Goal: Feedback & Contribution: Submit feedback/report problem

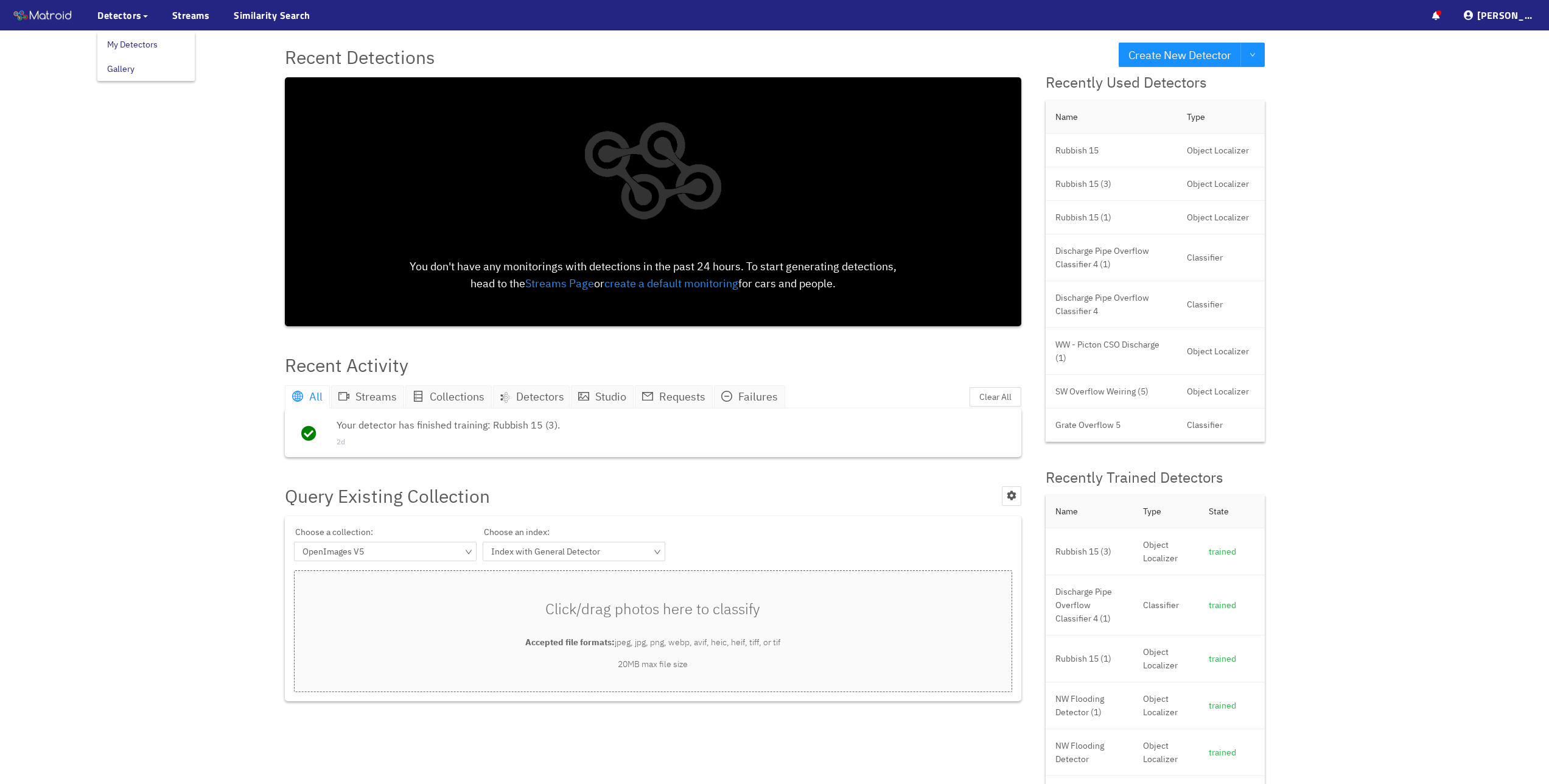
click at [141, 43] on link "My Detectors" at bounding box center [132, 44] width 50 height 24
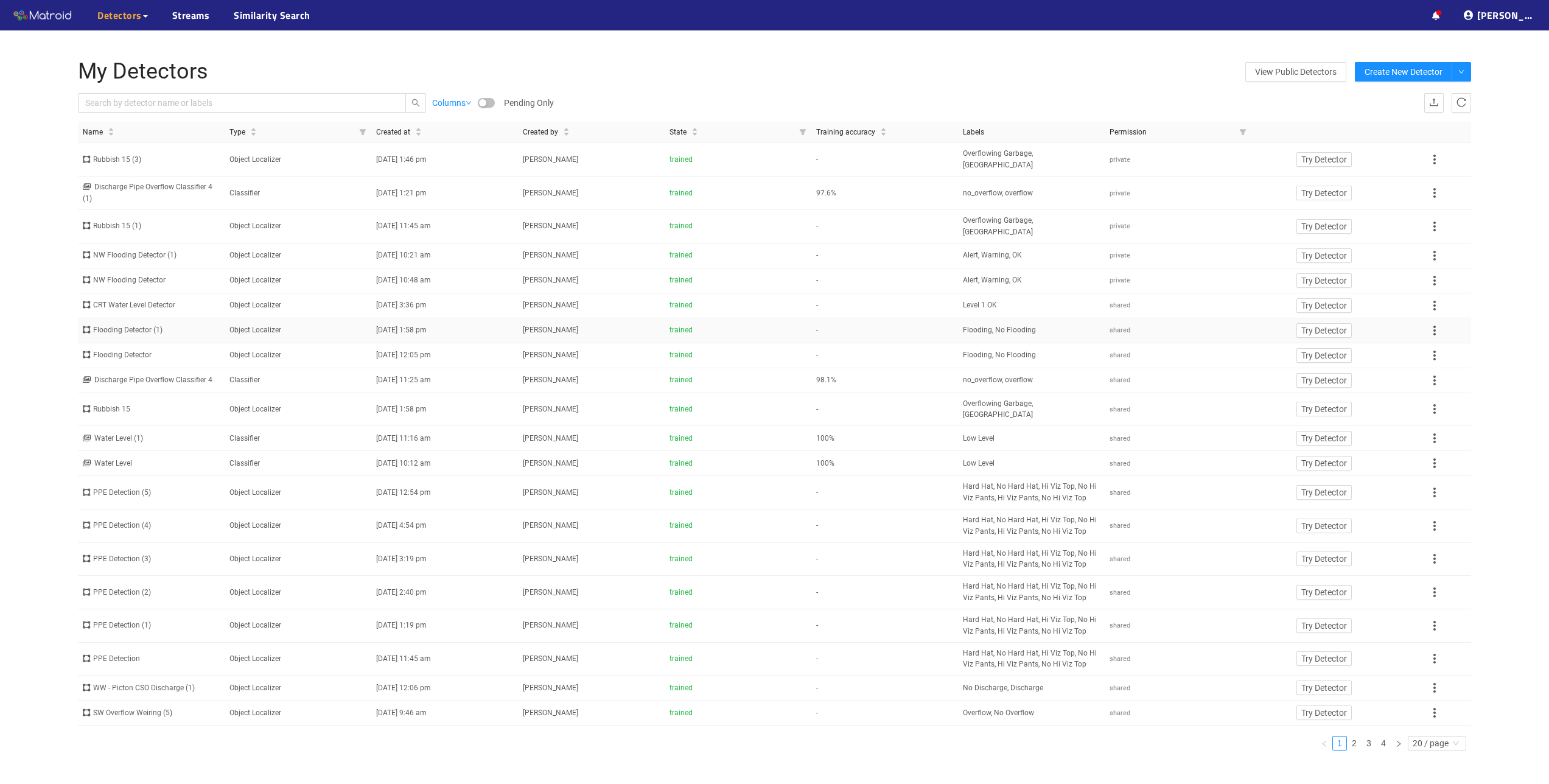
click at [126, 325] on div "Flooding Detector (1)" at bounding box center [151, 330] width 137 height 11
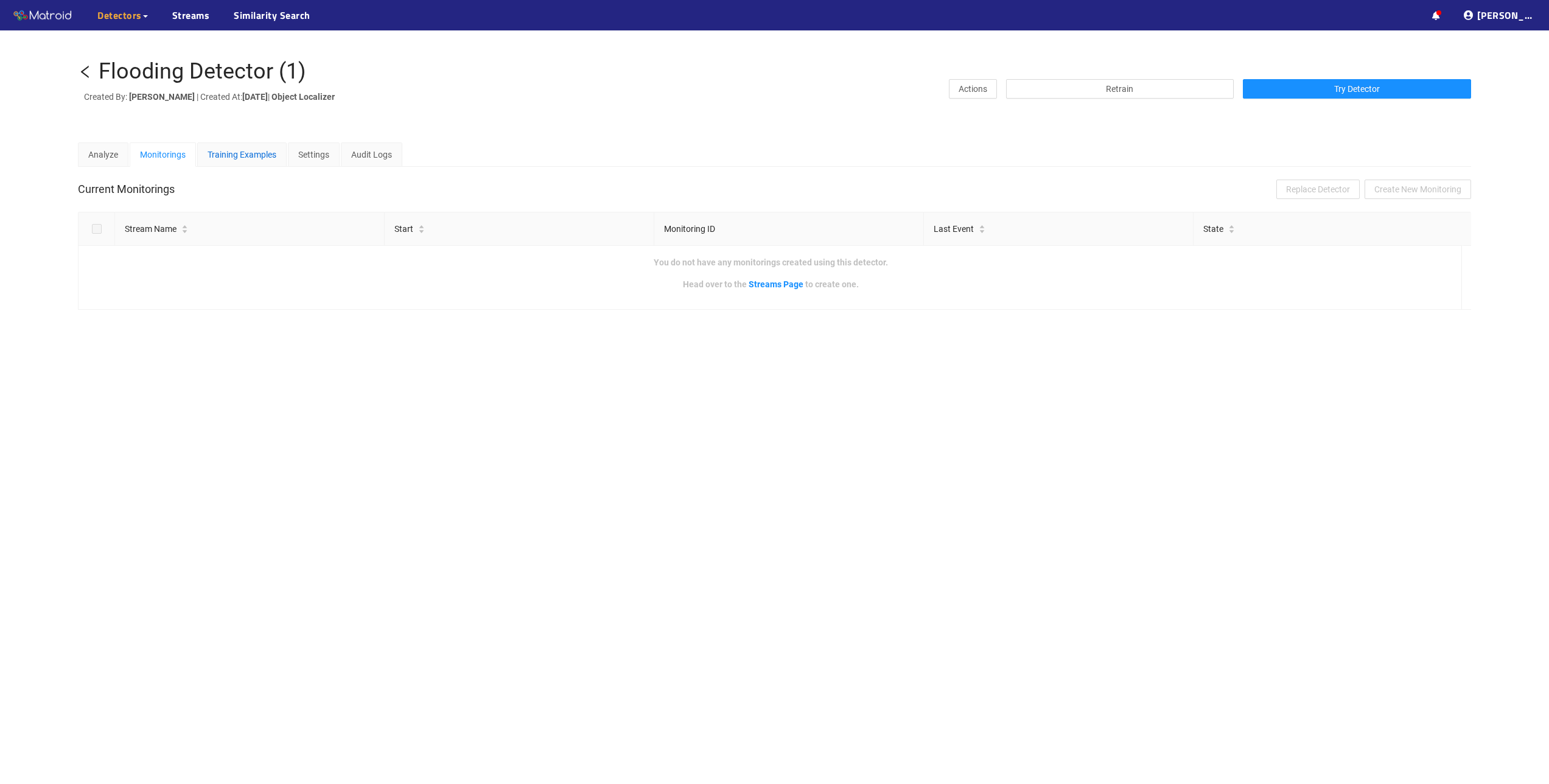
click at [258, 155] on div "Training Examples" at bounding box center [241, 154] width 69 height 13
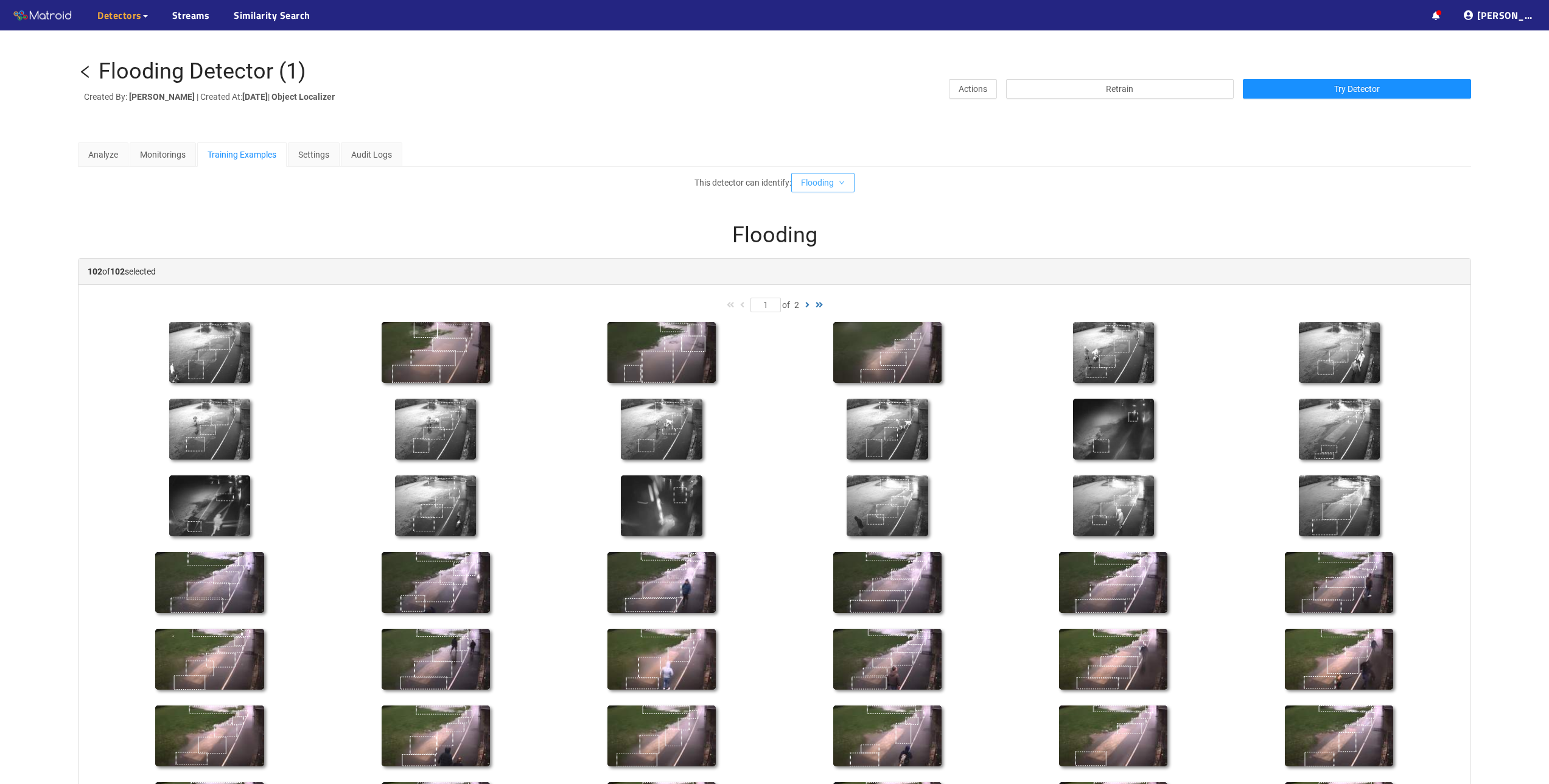
click at [833, 177] on span "Flooding" at bounding box center [817, 182] width 33 height 13
click at [830, 227] on li "No Flooding" at bounding box center [827, 225] width 64 height 19
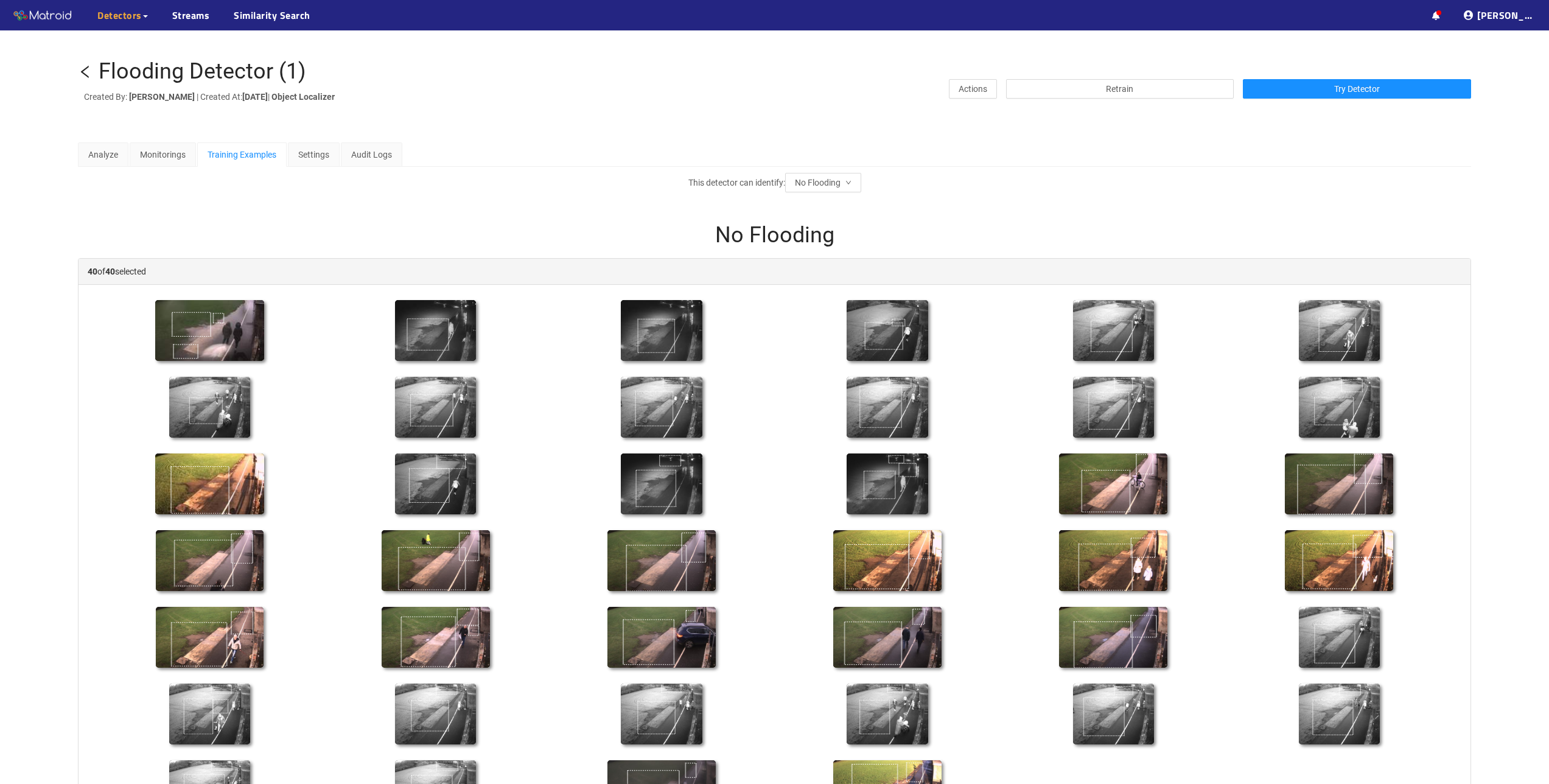
click at [250, 70] on div "Flooding Detector (1)" at bounding box center [202, 72] width 207 height 24
copy div "Flooding Detector (1)"
click at [86, 73] on icon "left" at bounding box center [85, 71] width 15 height 15
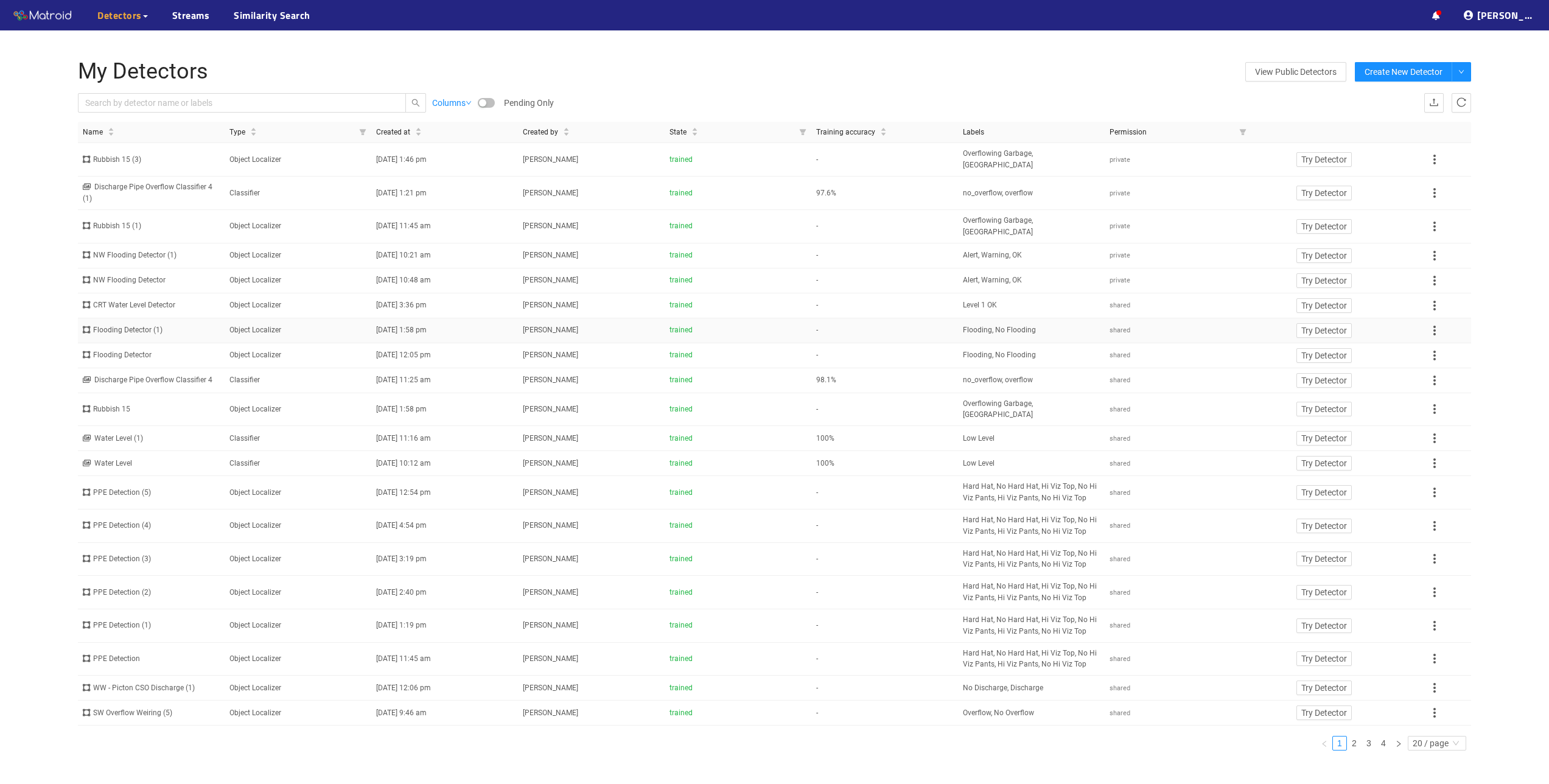
click at [118, 325] on div "Flooding Detector (1)" at bounding box center [151, 330] width 137 height 11
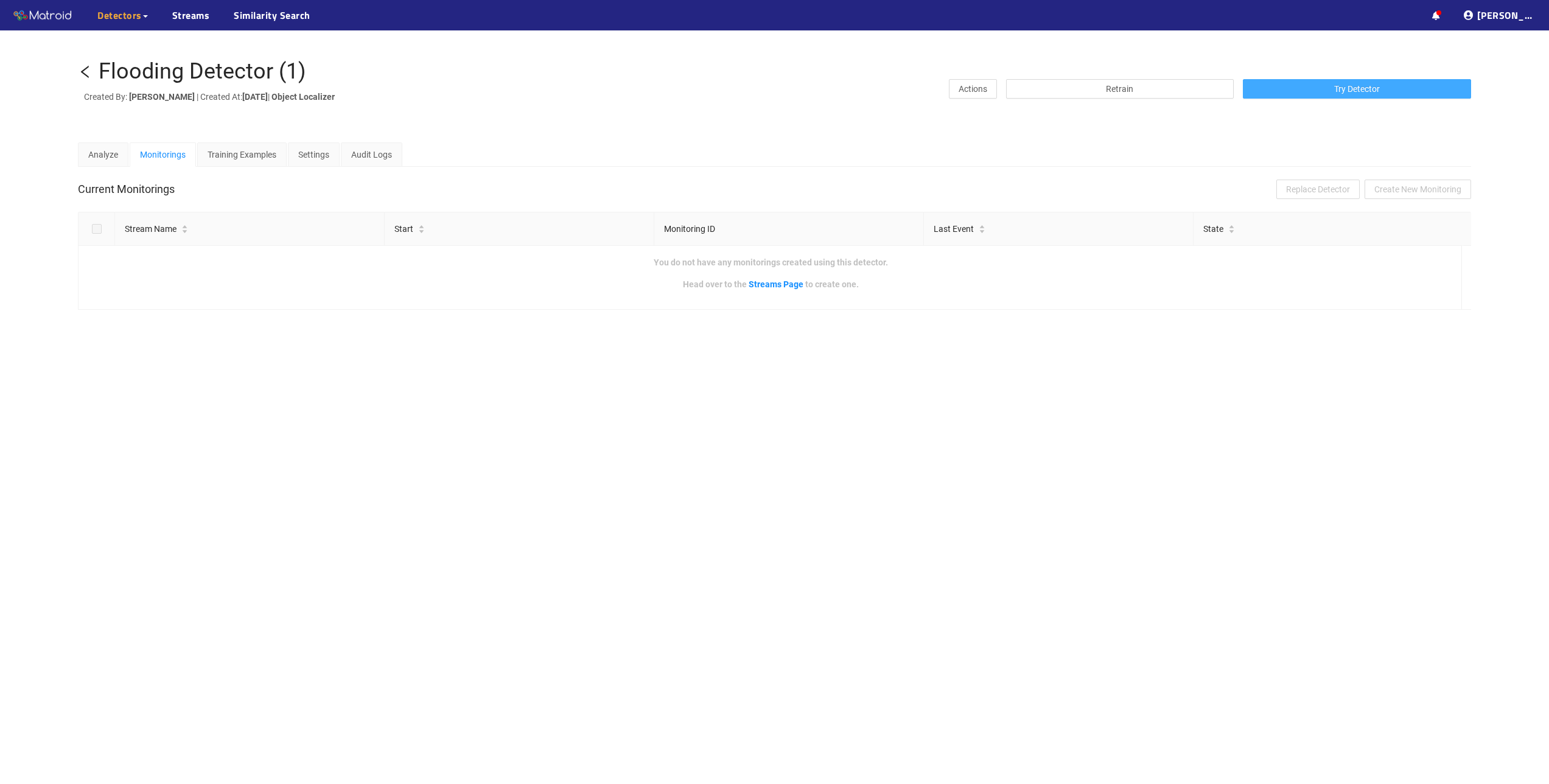
click at [1318, 93] on button "Try Detector" at bounding box center [1357, 89] width 228 height 19
click at [224, 74] on div "Flooding Detector (1)" at bounding box center [202, 72] width 207 height 24
copy div "Flooding Detector (1)"
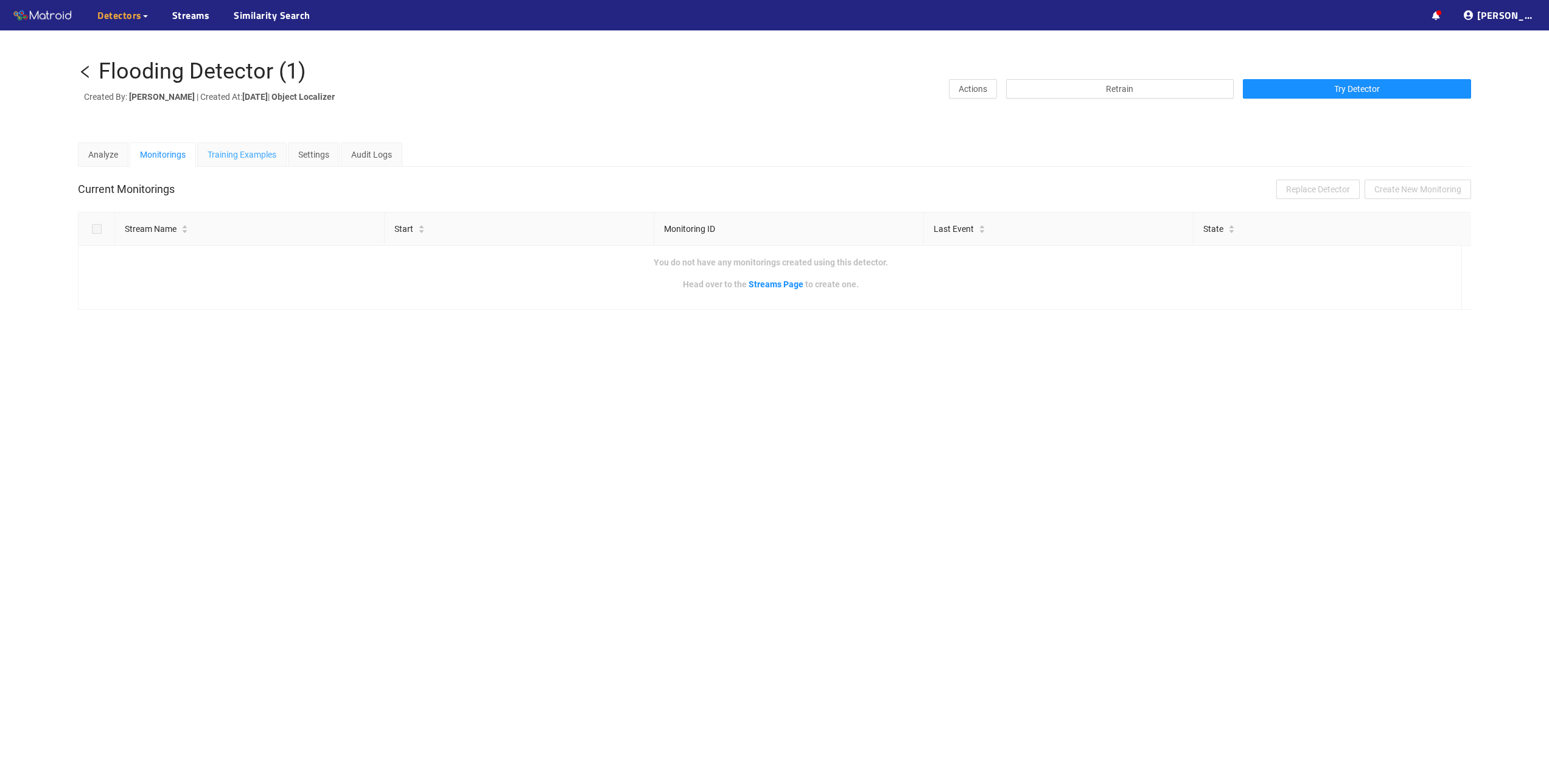
click at [270, 147] on div "Training Examples" at bounding box center [242, 155] width 90 height 24
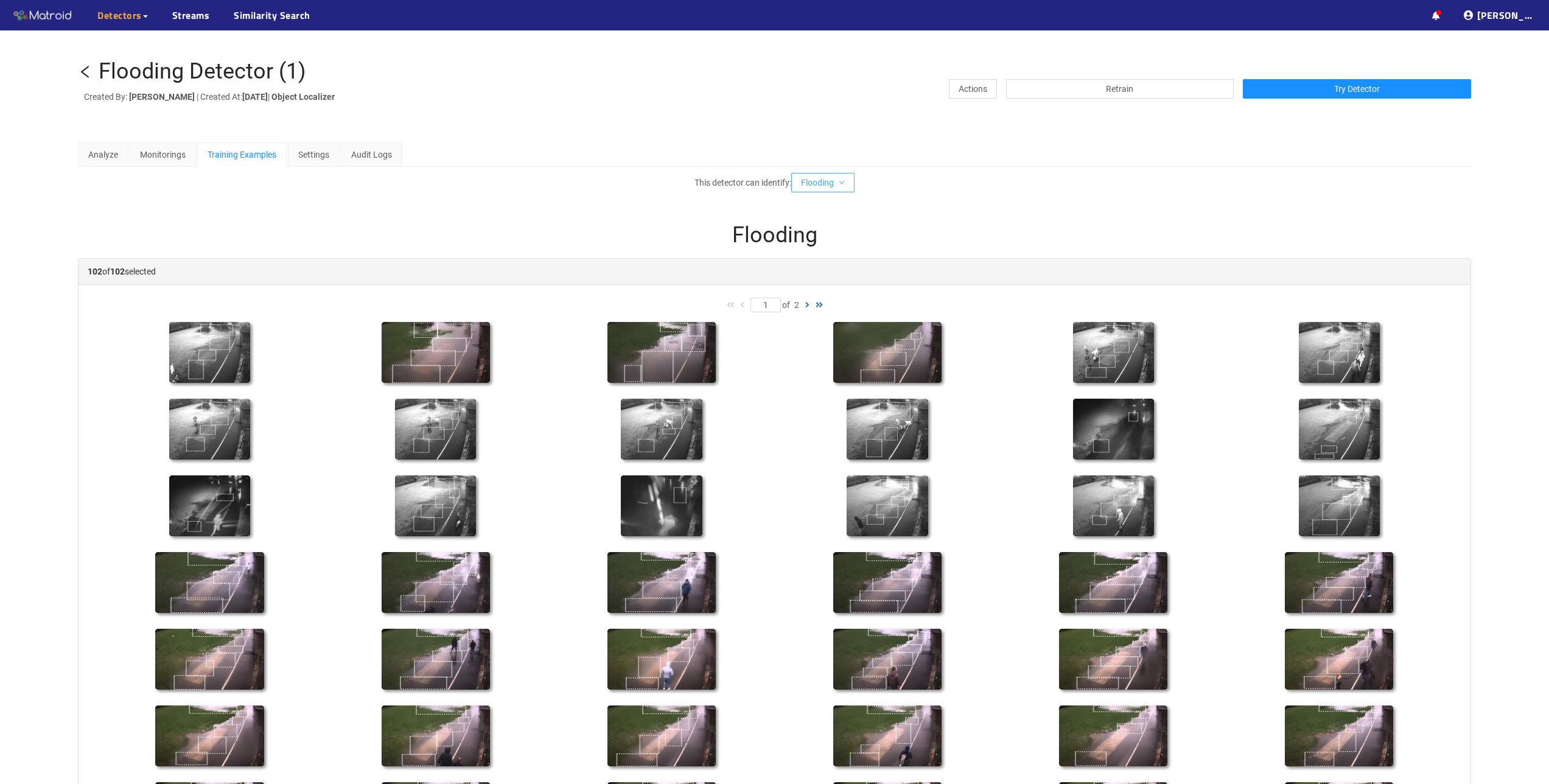
click at [809, 185] on span "Flooding" at bounding box center [817, 182] width 33 height 13
click at [811, 223] on li "No Flooding" at bounding box center [827, 225] width 64 height 19
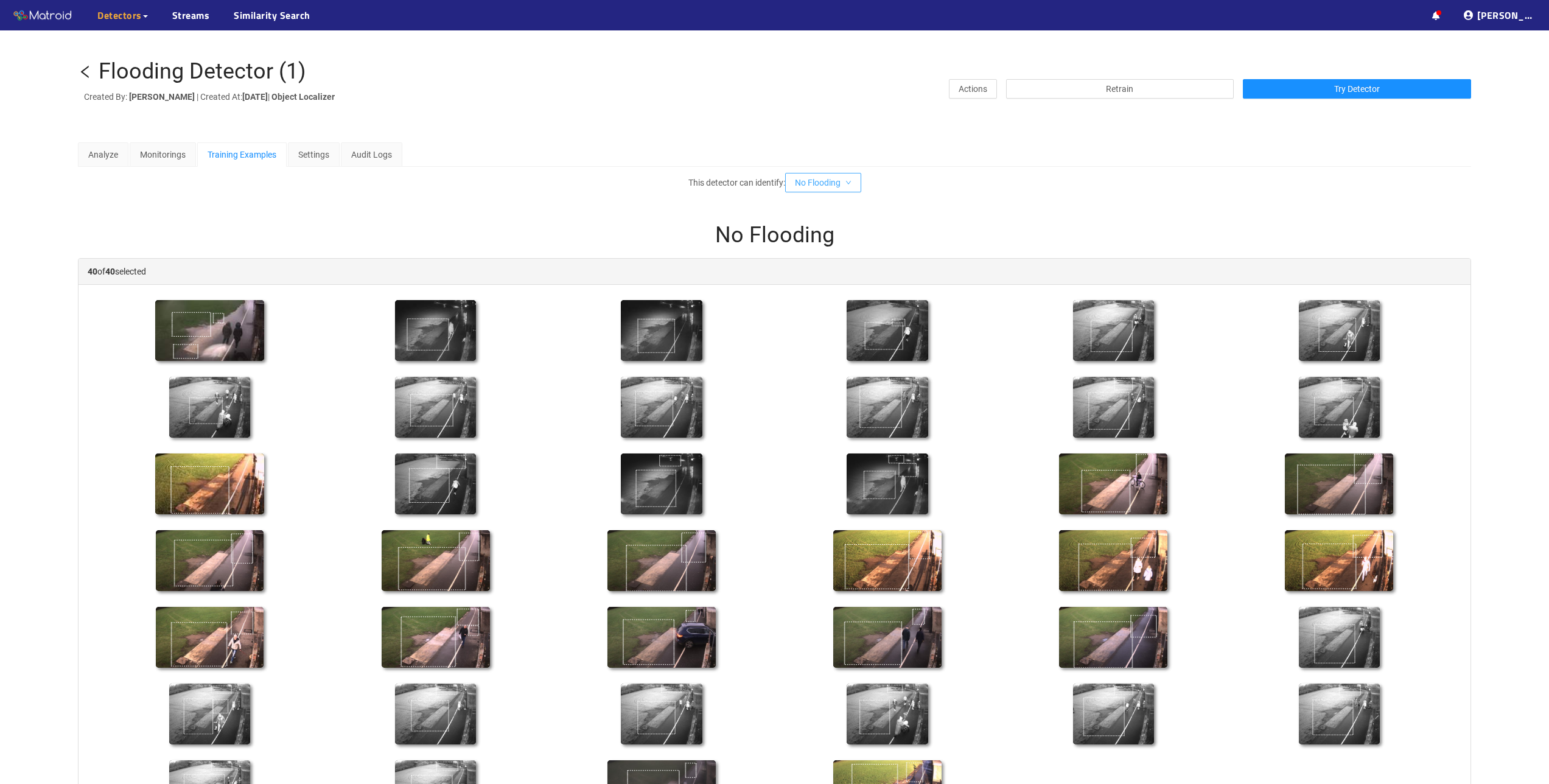
click at [816, 178] on span "No Flooding" at bounding box center [817, 182] width 45 height 13
click at [816, 203] on li "Flooding" at bounding box center [828, 206] width 78 height 19
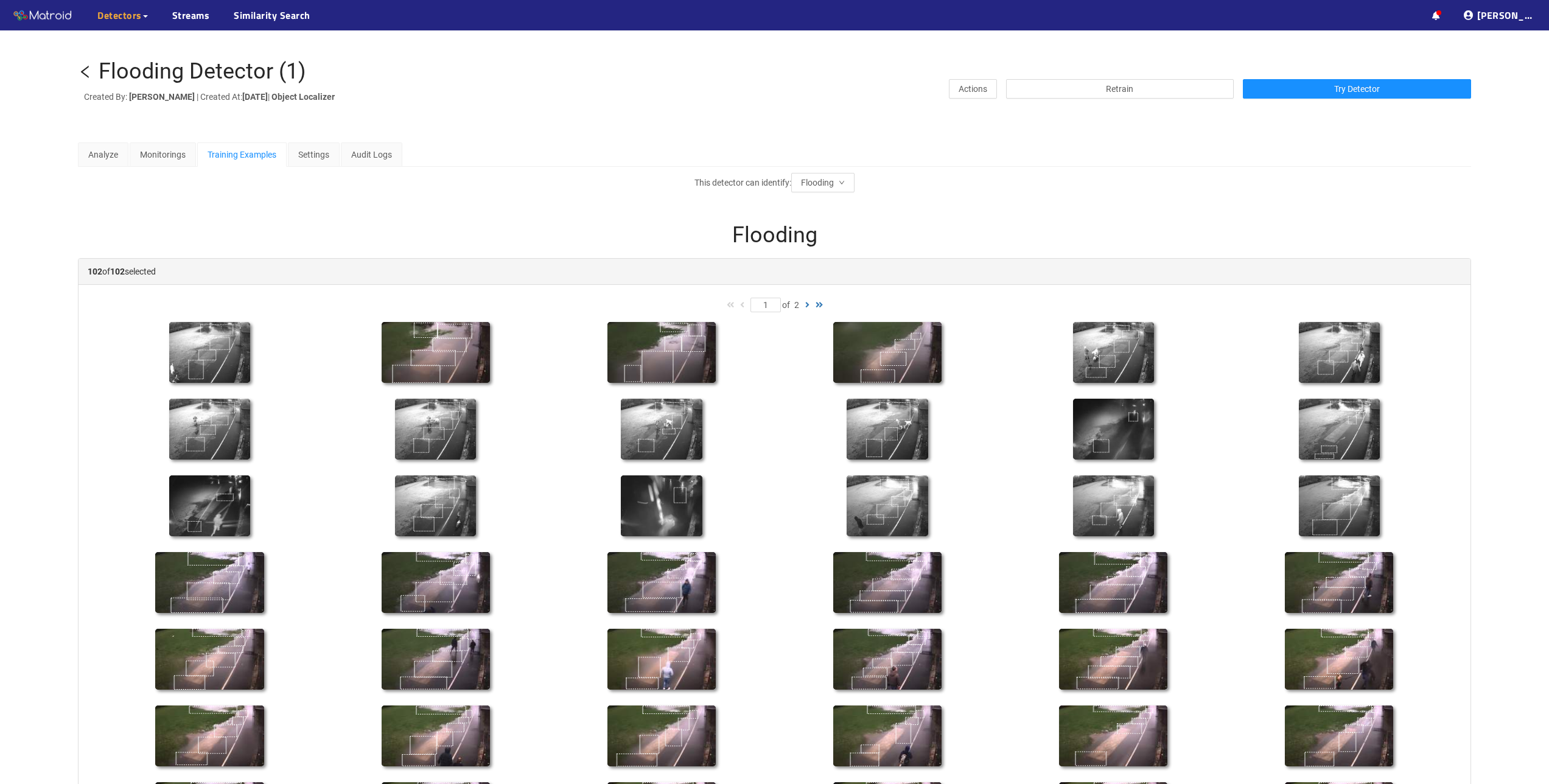
click at [592, 199] on div "Flooding 102 of 102 selected 1 of 2 1 of 2 based on feedback" at bounding box center [774, 660] width 1393 height 935
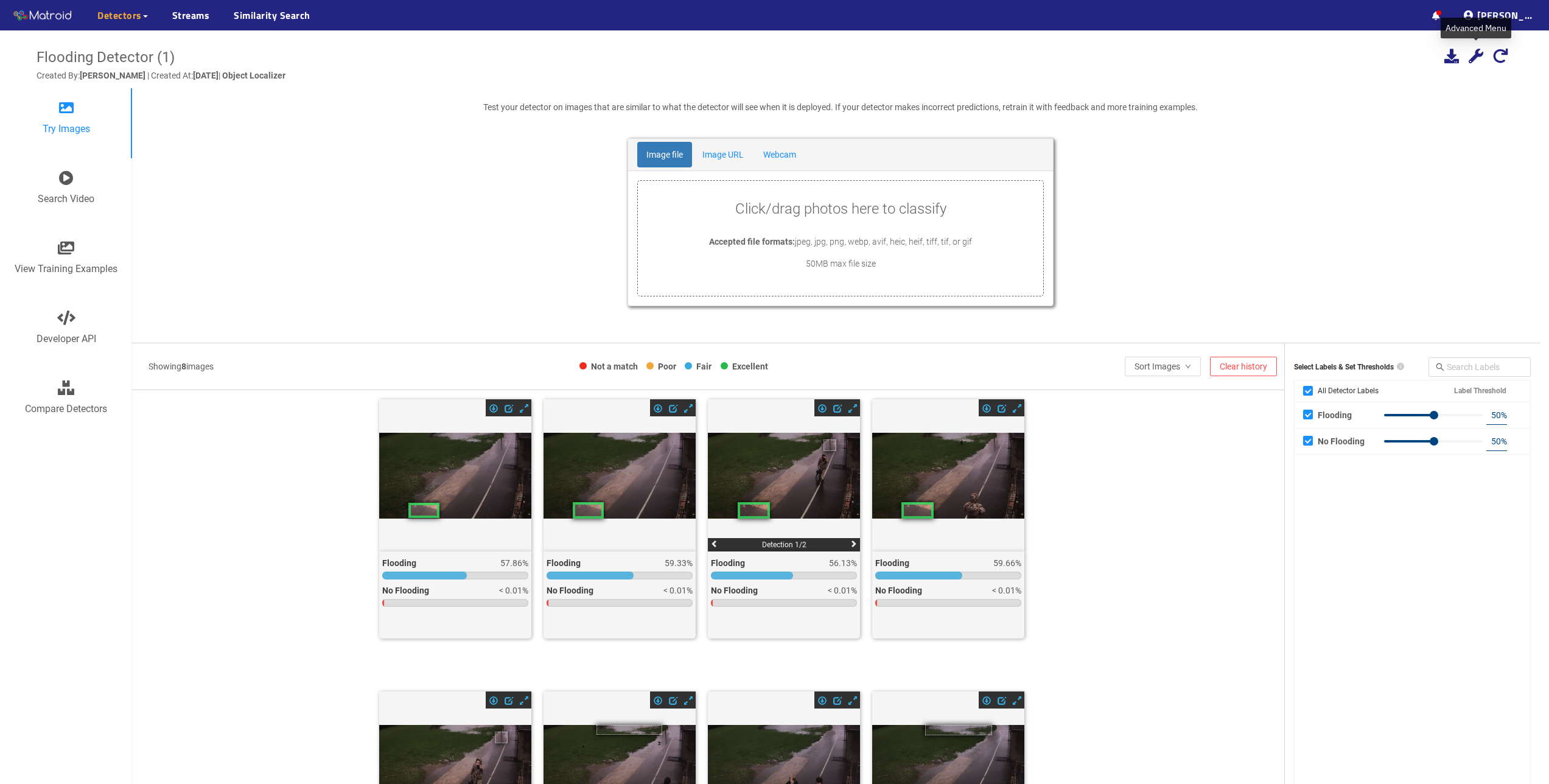
click at [1468, 54] on icon at bounding box center [1475, 56] width 15 height 15
click at [1461, 174] on div "Share detector" at bounding box center [1476, 171] width 91 height 22
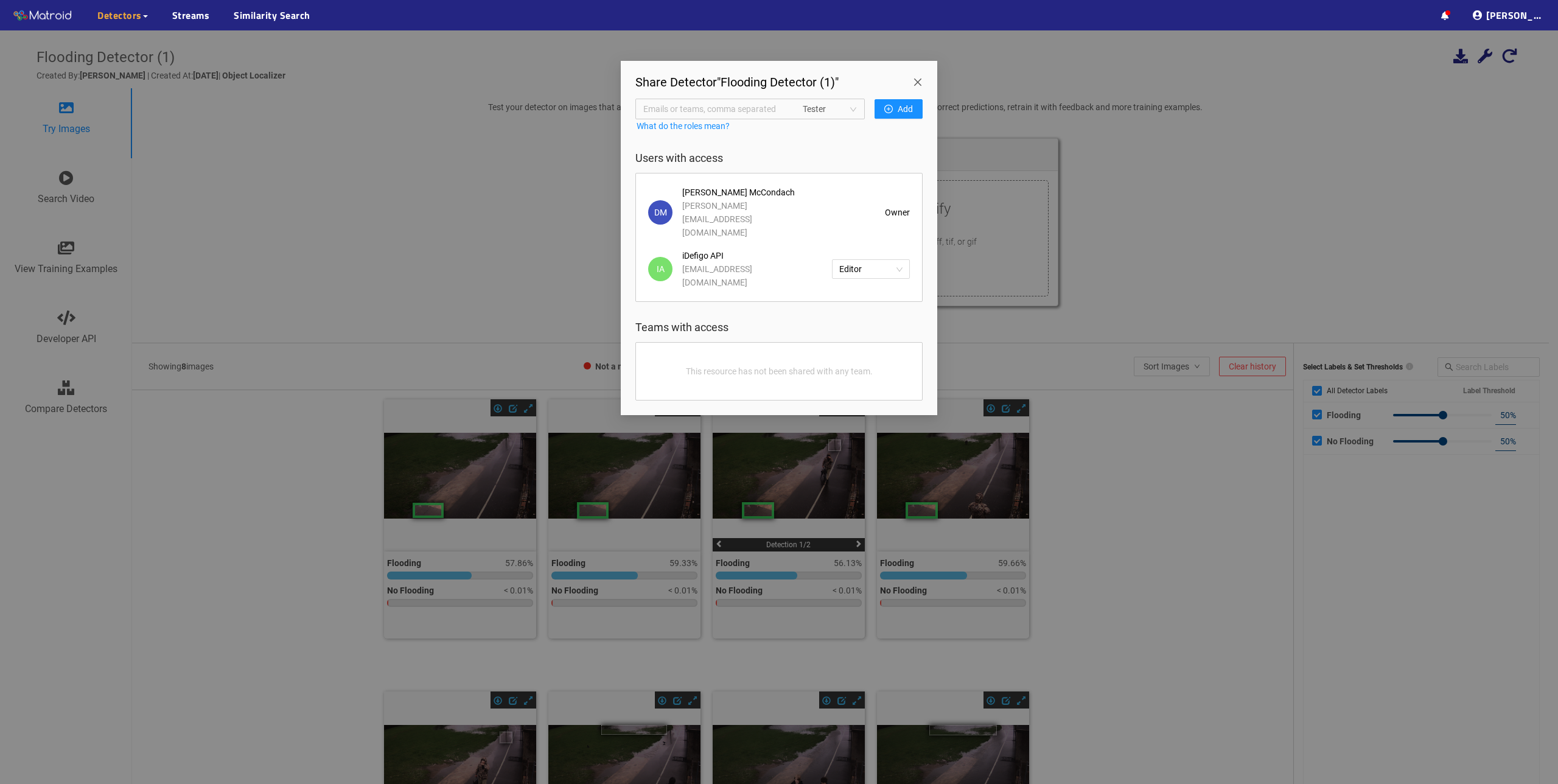
click at [824, 355] on div "This resource has not been shared with any team." at bounding box center [779, 372] width 262 height 33
click at [821, 355] on div "This resource has not been shared with any team." at bounding box center [779, 372] width 262 height 33
click at [770, 111] on span "Emails or teams, comma separated" at bounding box center [715, 108] width 145 height 13
click at [823, 105] on span "Tester" at bounding box center [829, 109] width 54 height 18
click at [725, 111] on span "Emails or teams, comma separated" at bounding box center [715, 108] width 145 height 13
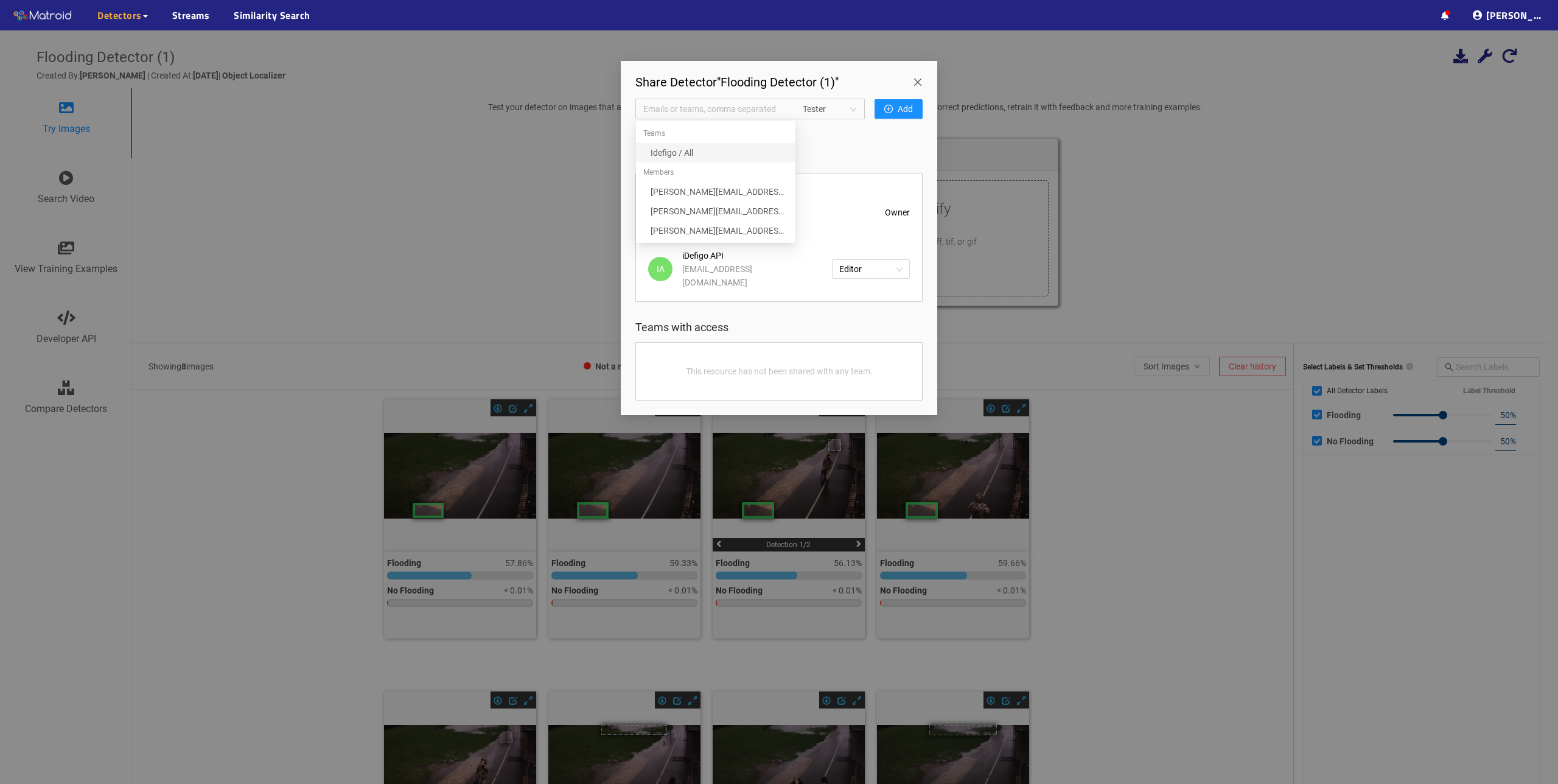
click at [810, 145] on div "Emails or teams, comma separated Tester Add What do the roles mean? Users with …" at bounding box center [779, 249] width 287 height 302
click at [232, 105] on div "Share Detector " Flooding Detector (1) " Emails or teams, comma separated Teste…" at bounding box center [779, 392] width 1558 height 784
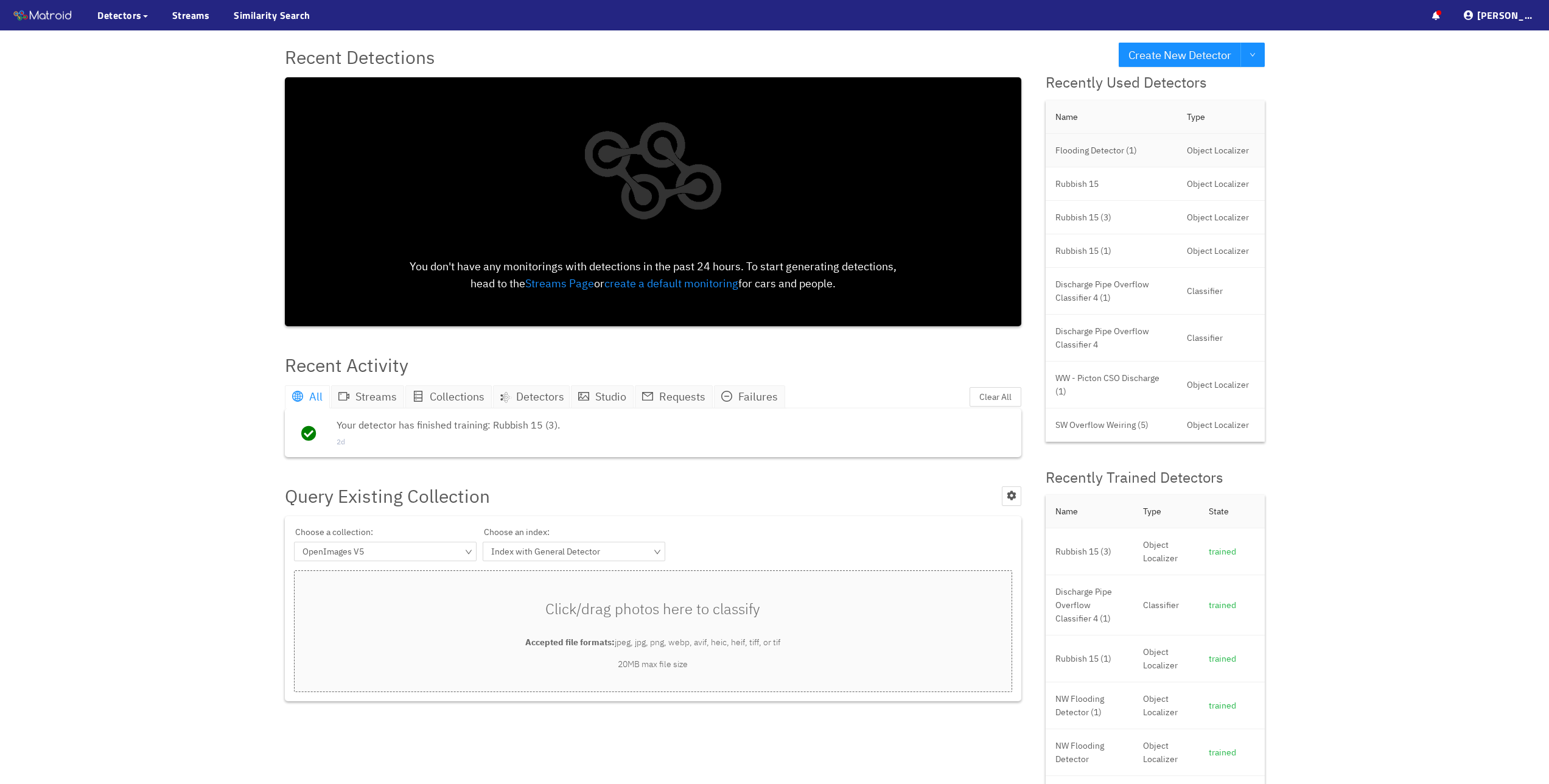
click at [1114, 149] on td "Flooding Detector (1)" at bounding box center [1110, 151] width 131 height 33
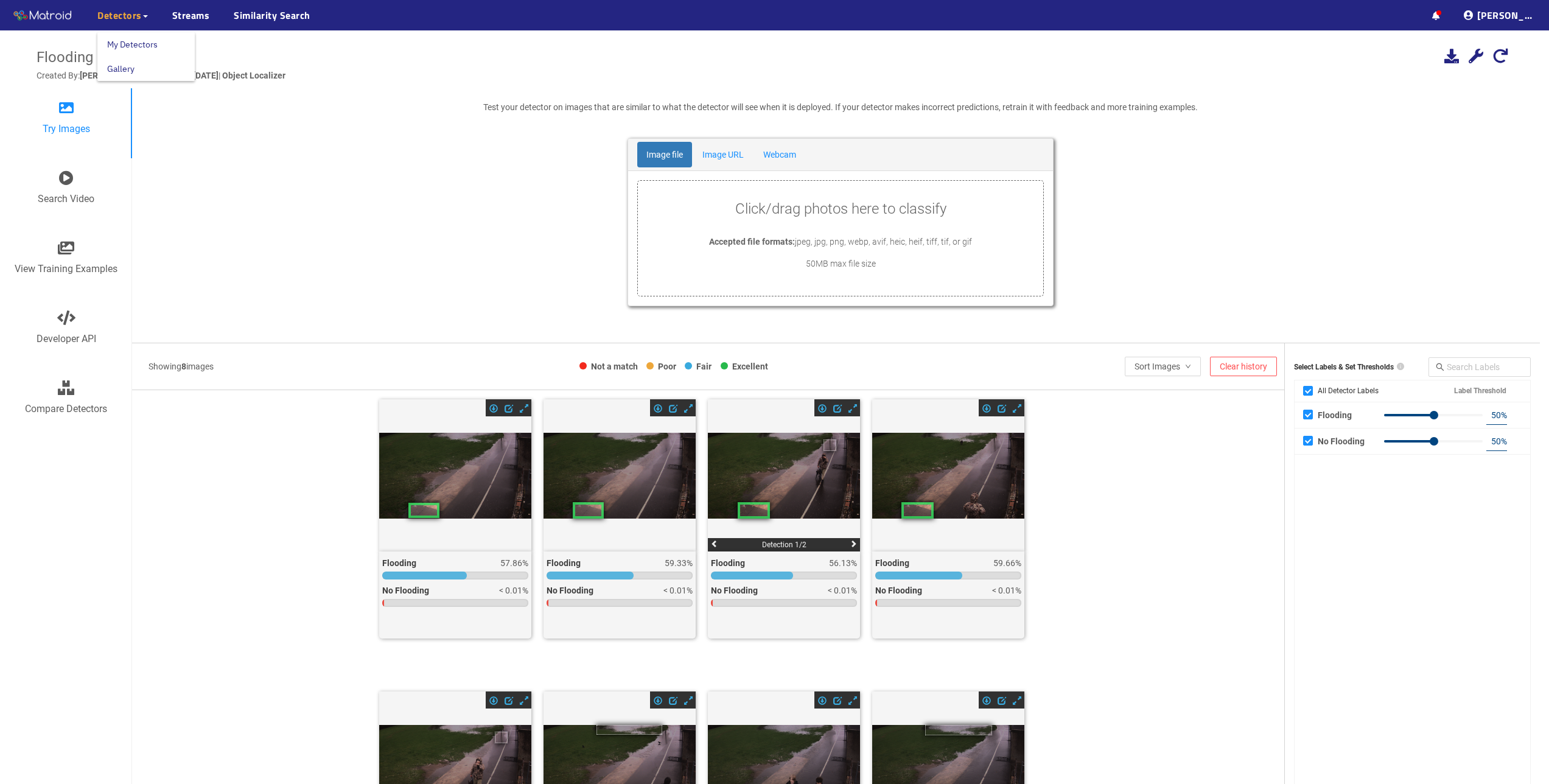
click at [124, 46] on link "My Detectors" at bounding box center [132, 44] width 50 height 24
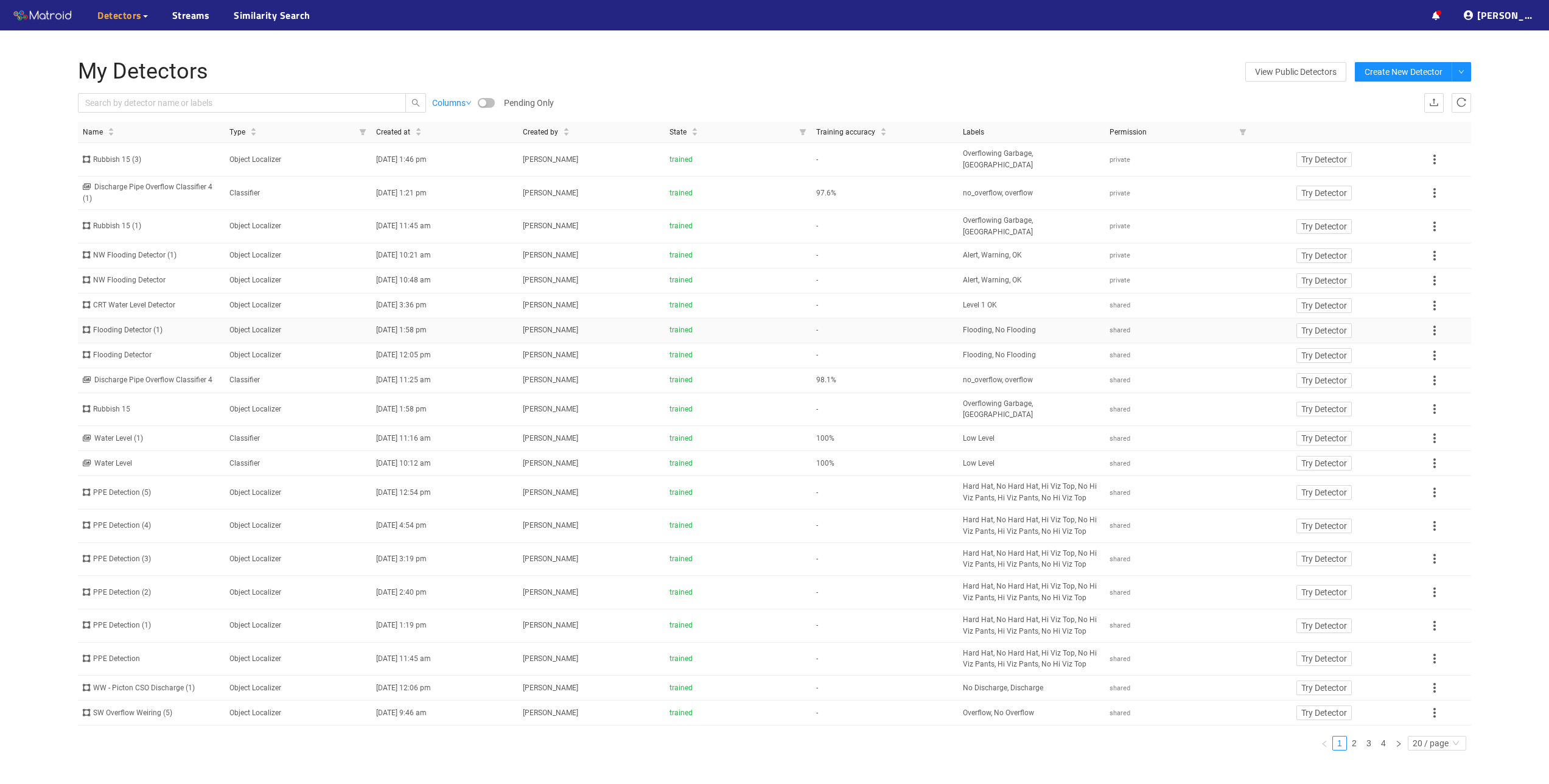
click at [131, 325] on div "Flooding Detector (1)" at bounding box center [151, 330] width 137 height 11
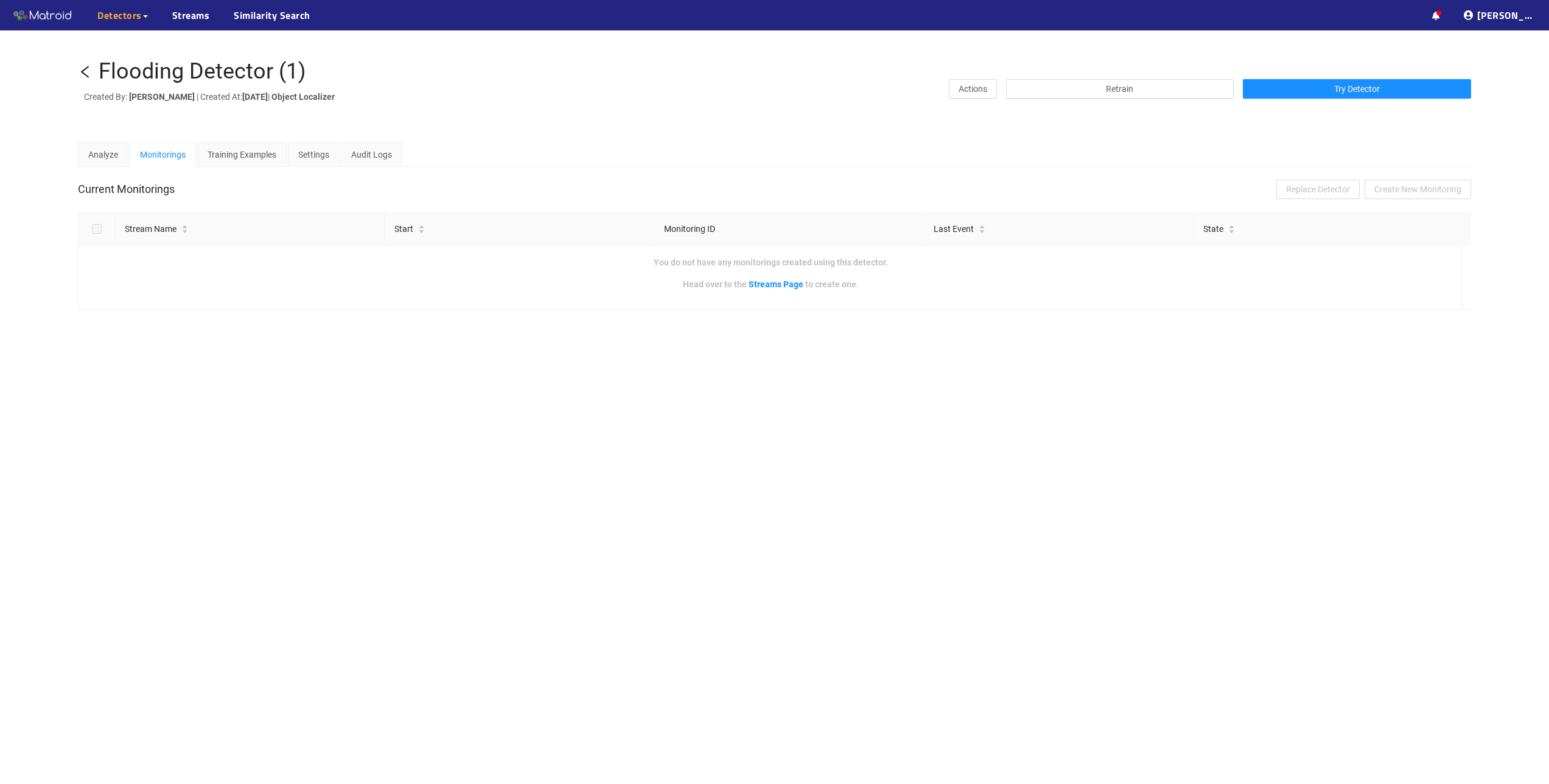
click at [195, 77] on div "Flooding Detector (1)" at bounding box center [202, 72] width 207 height 24
copy div "Flooding Detector (1)"
click at [83, 70] on icon "left" at bounding box center [84, 72] width 8 height 12
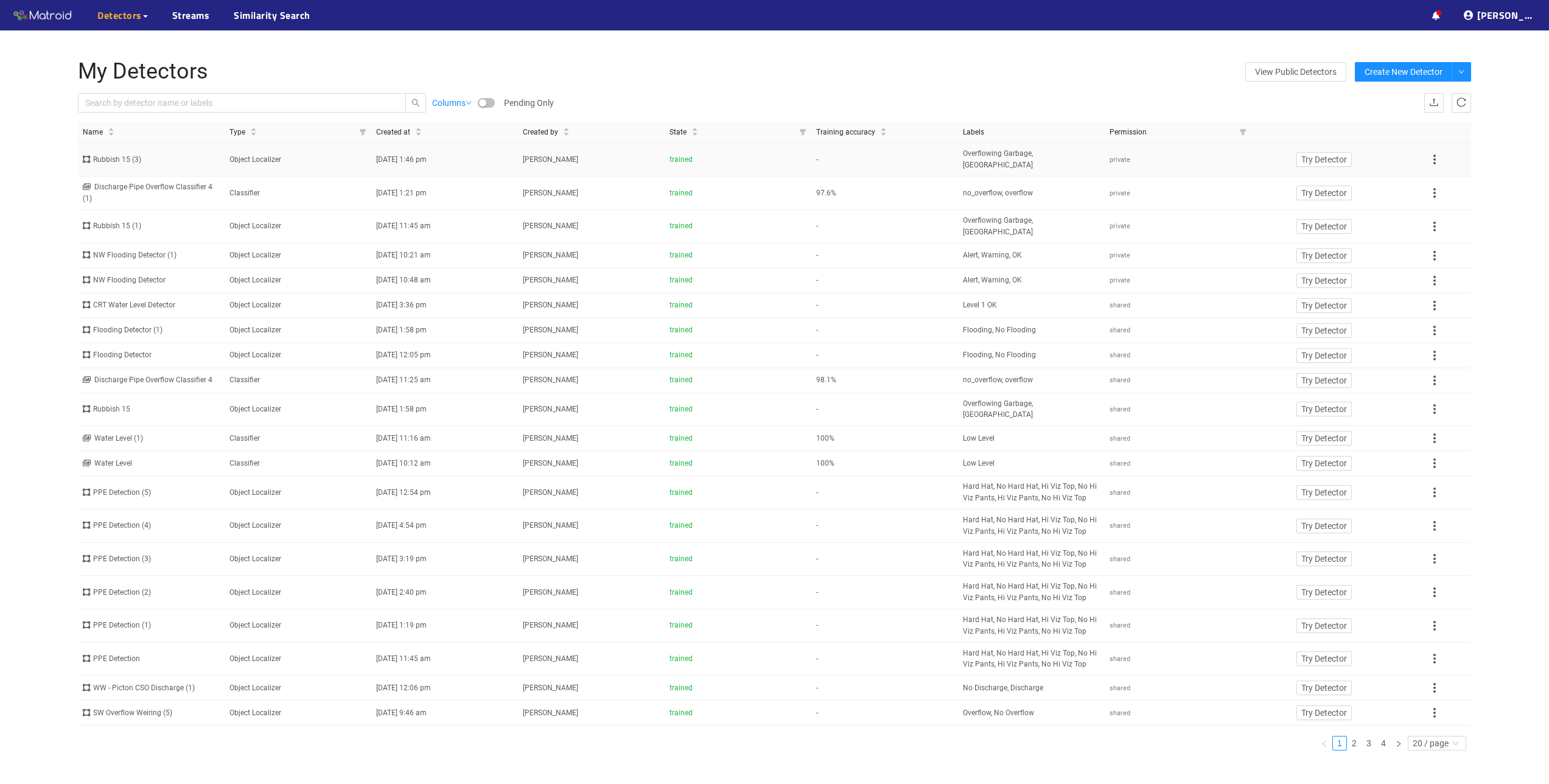
click at [130, 155] on div "Rubbish 15 (3)" at bounding box center [151, 159] width 137 height 11
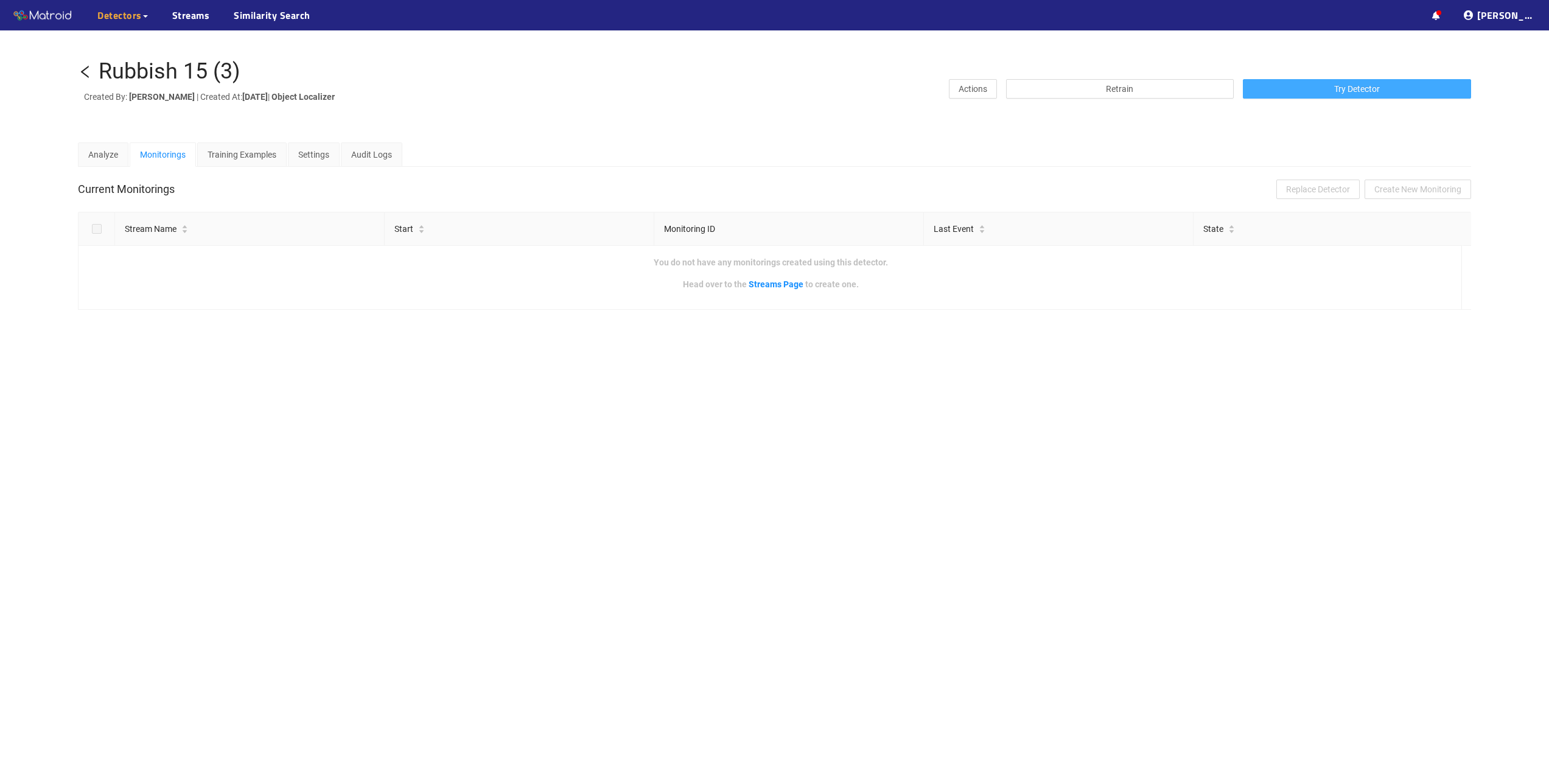
click at [1351, 90] on span "Try Detector" at bounding box center [1357, 88] width 45 height 13
click at [87, 72] on icon "left" at bounding box center [85, 71] width 15 height 15
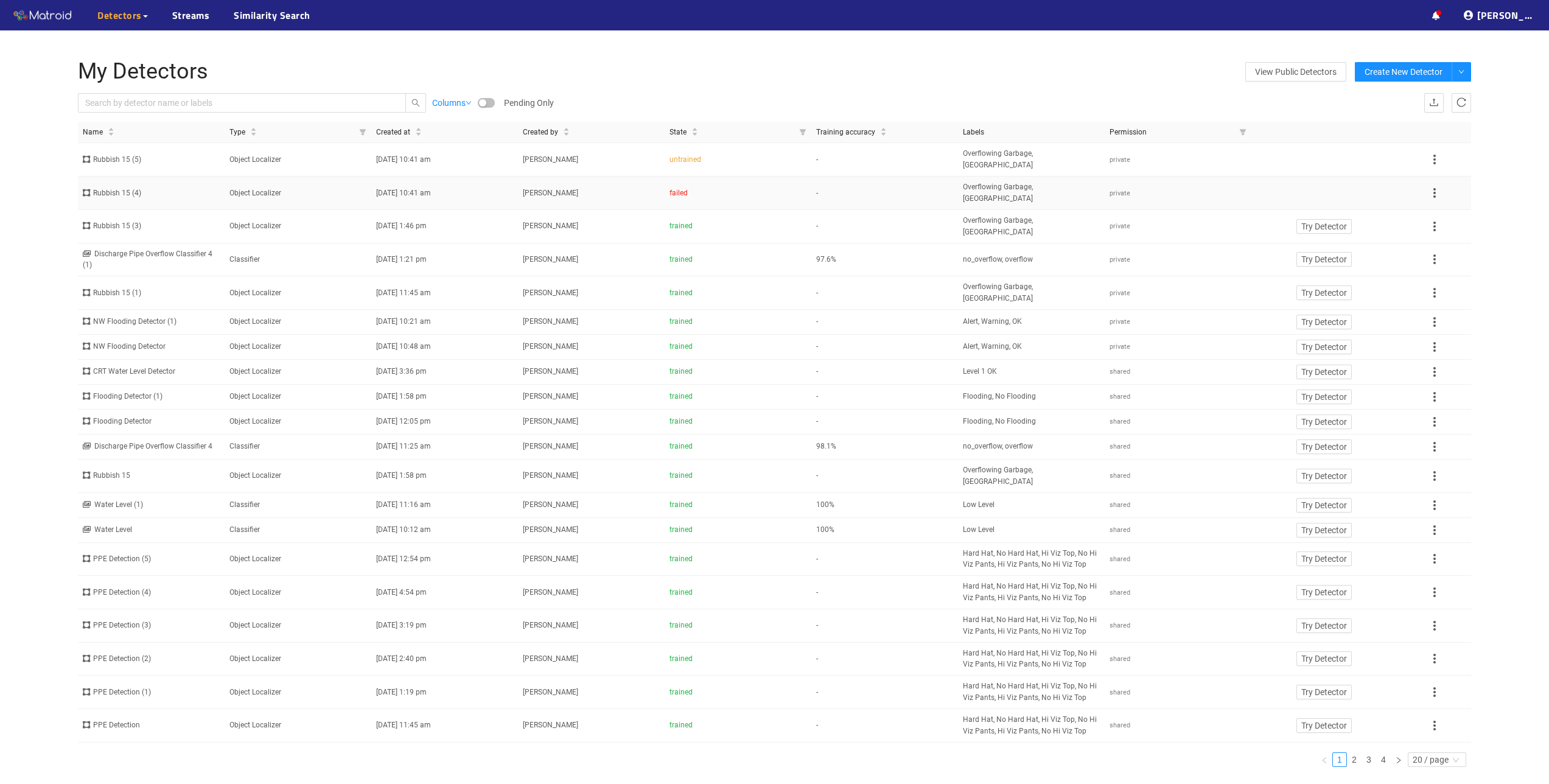
click at [1437, 185] on icon at bounding box center [1434, 192] width 15 height 15
click at [1445, 238] on li "Delete" at bounding box center [1447, 239] width 42 height 19
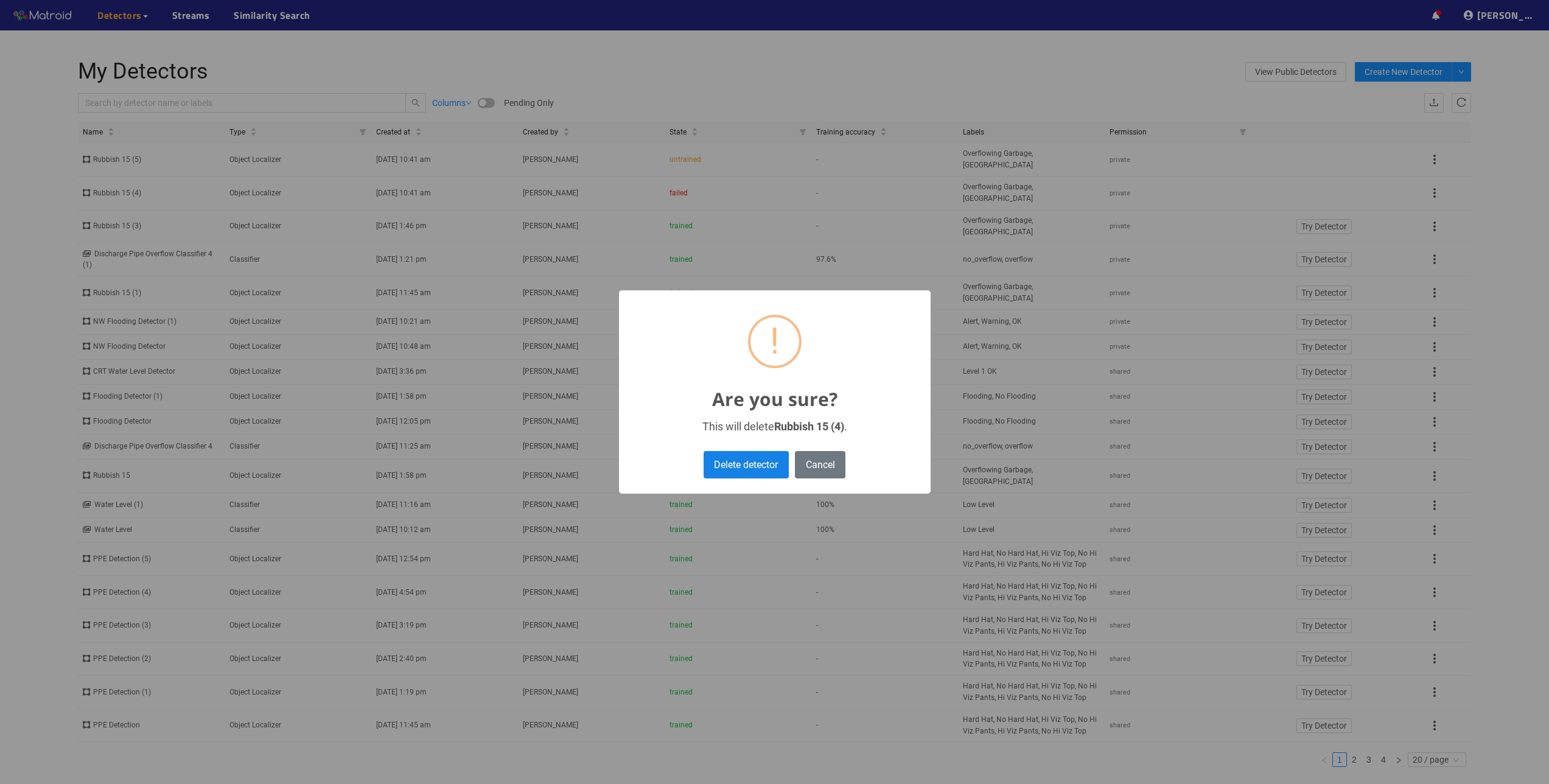
click at [748, 460] on button "Delete detector" at bounding box center [746, 464] width 85 height 27
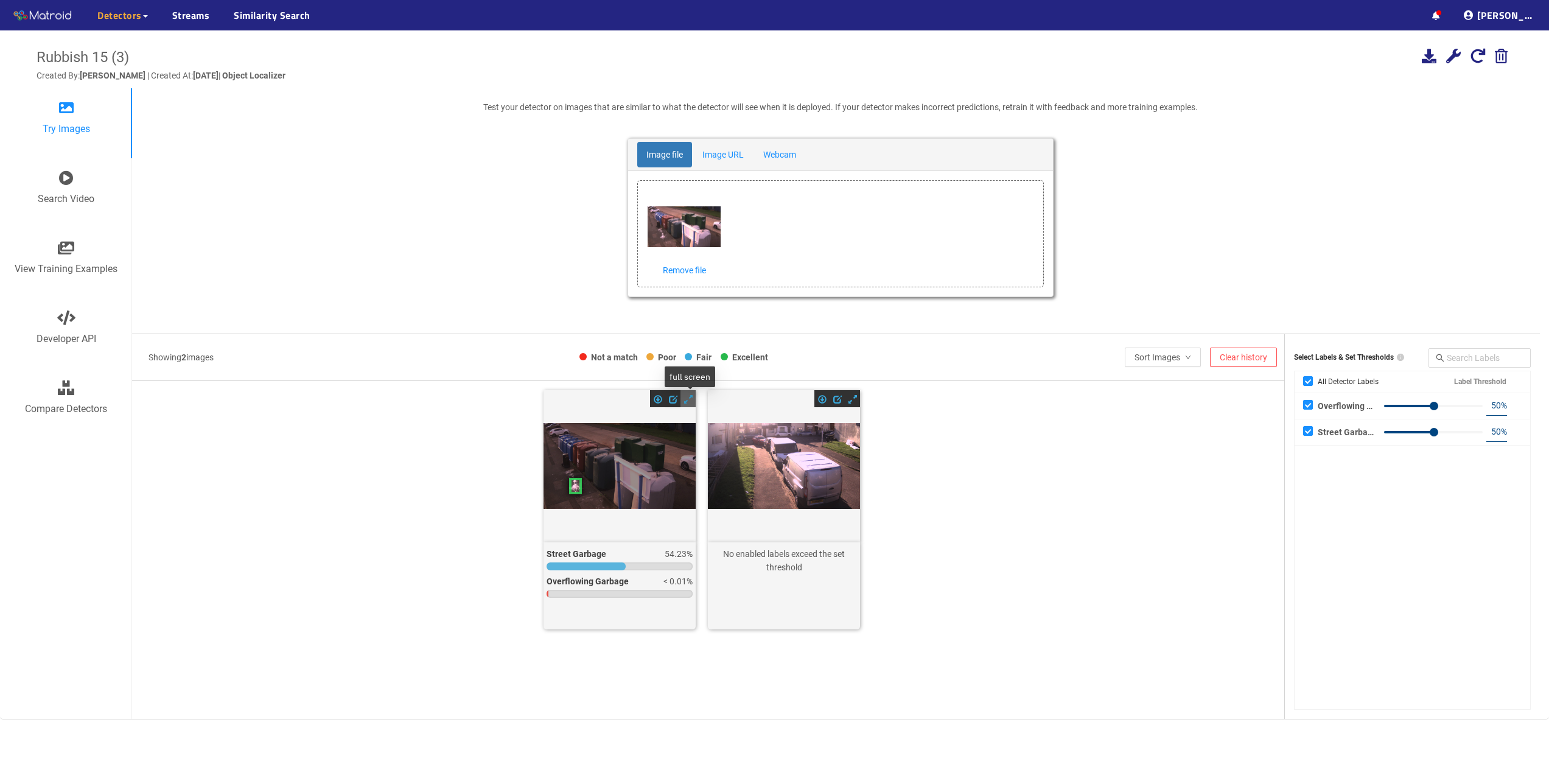
click at [688, 401] on span at bounding box center [688, 399] width 9 height 9
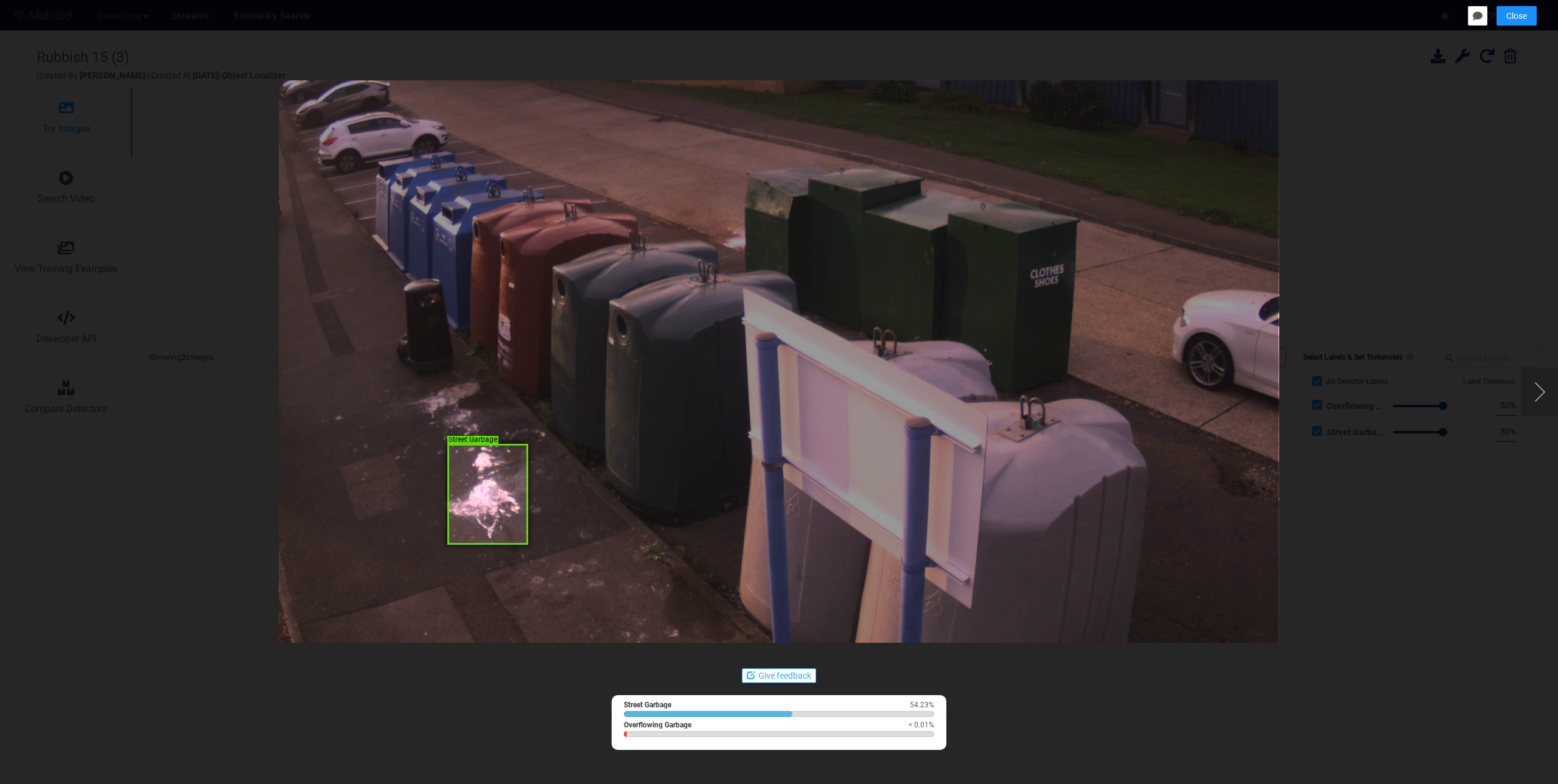
click at [755, 671] on button "Give feedback" at bounding box center [778, 675] width 74 height 15
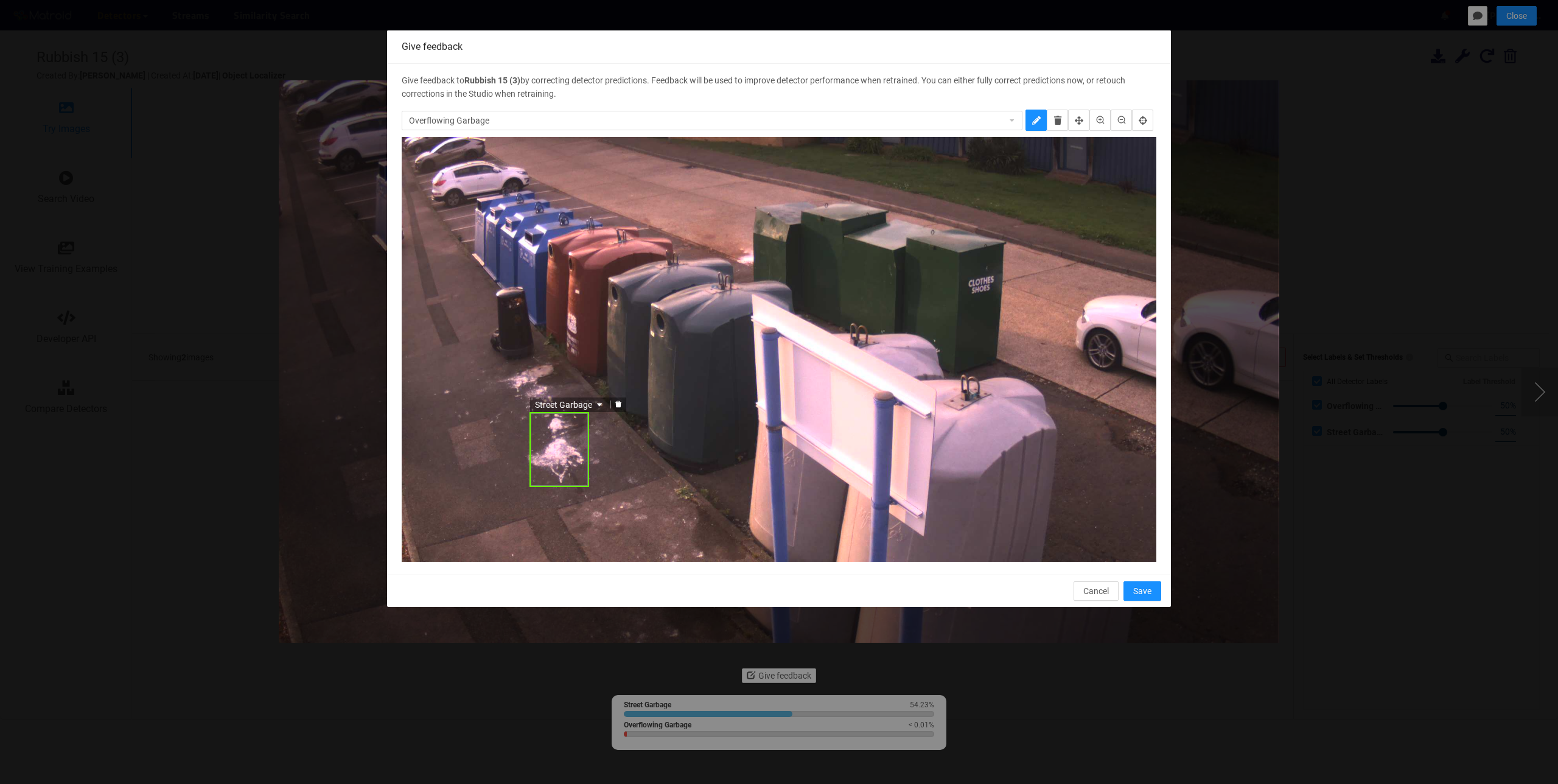
click at [619, 399] on div at bounding box center [618, 404] width 16 height 11
click at [1147, 591] on span "Save" at bounding box center [1142, 590] width 18 height 13
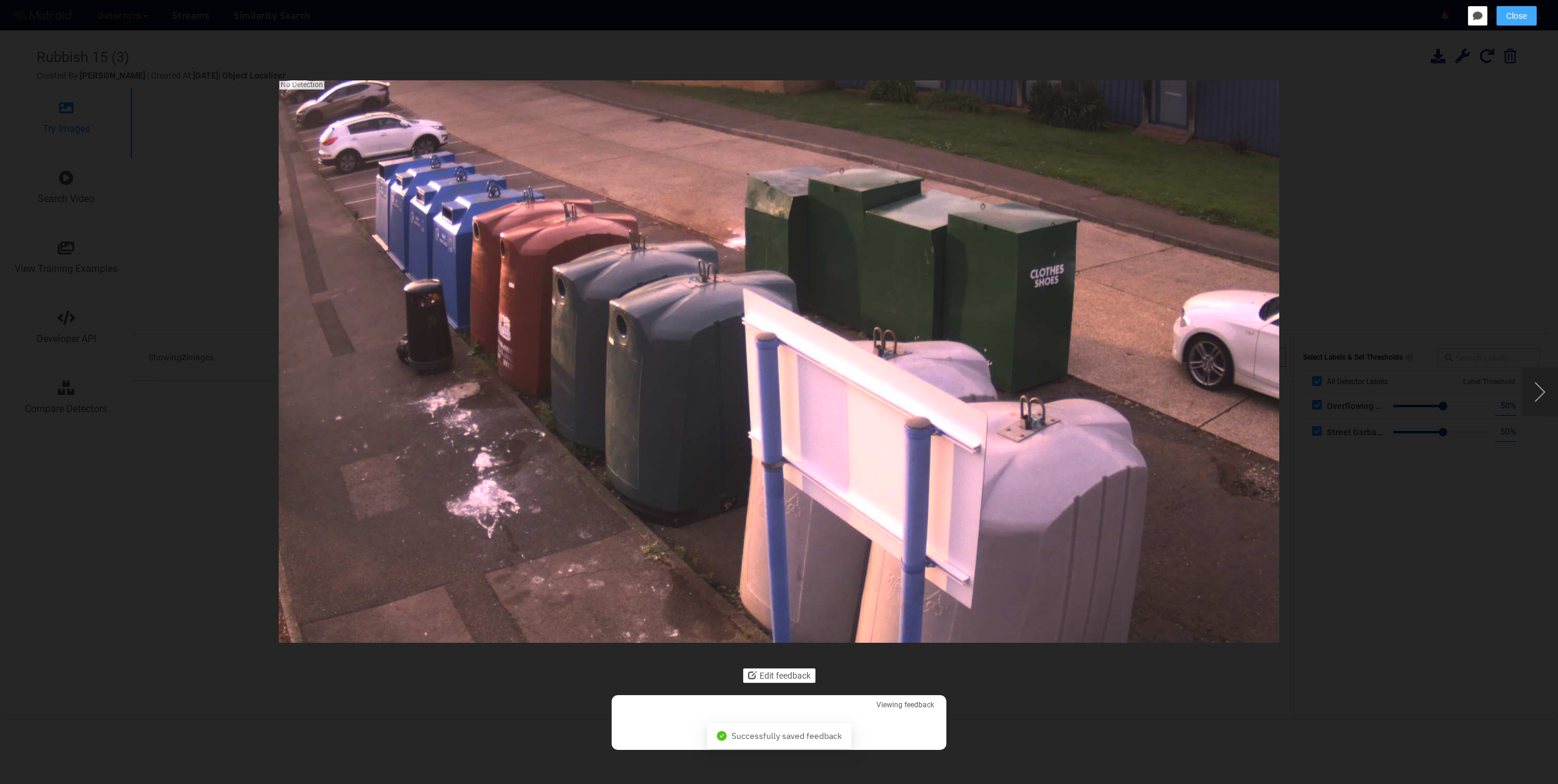
click at [1496, 16] on button "Close" at bounding box center [1516, 16] width 40 height 19
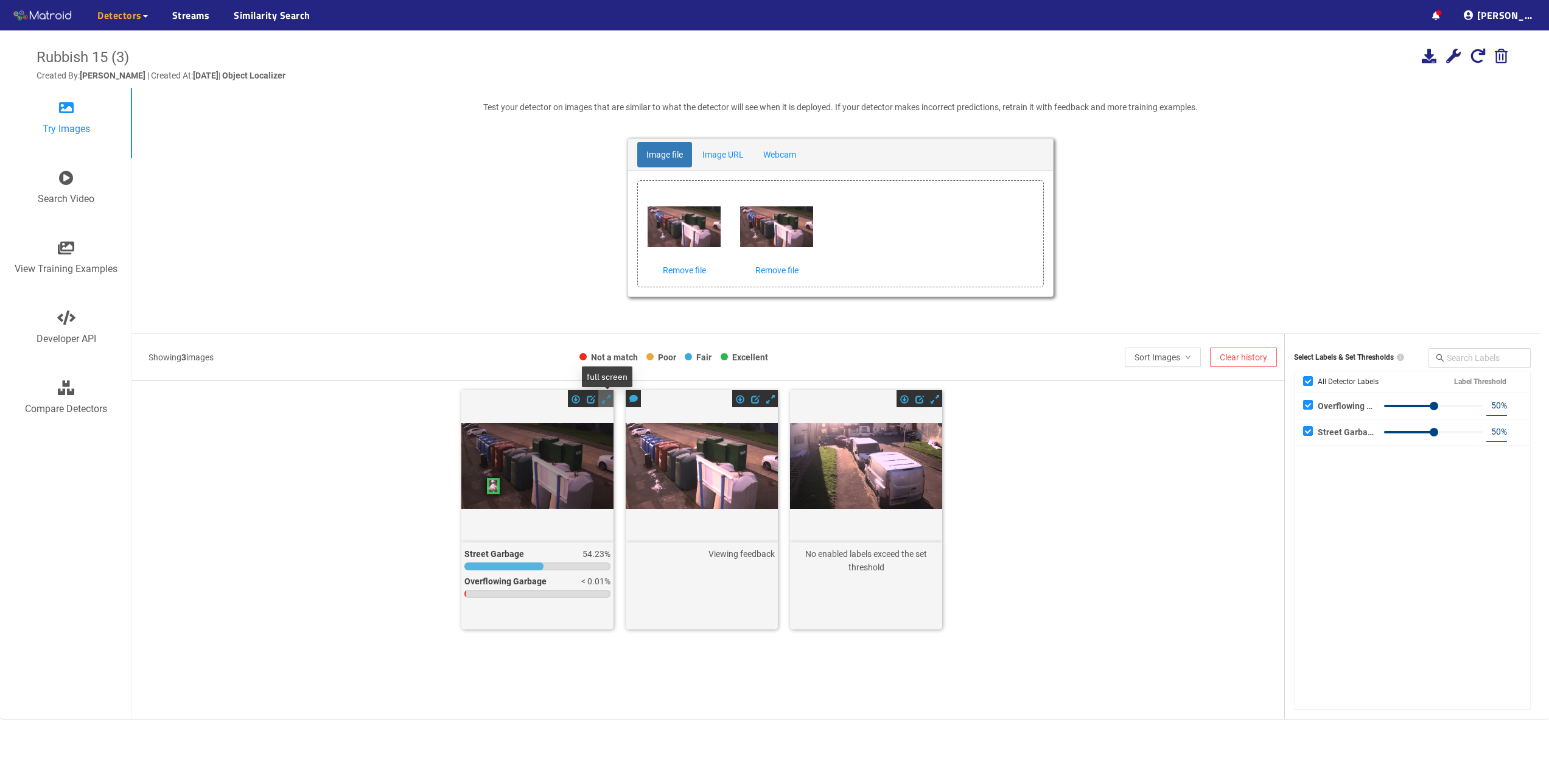
click at [604, 399] on span at bounding box center [607, 399] width 9 height 9
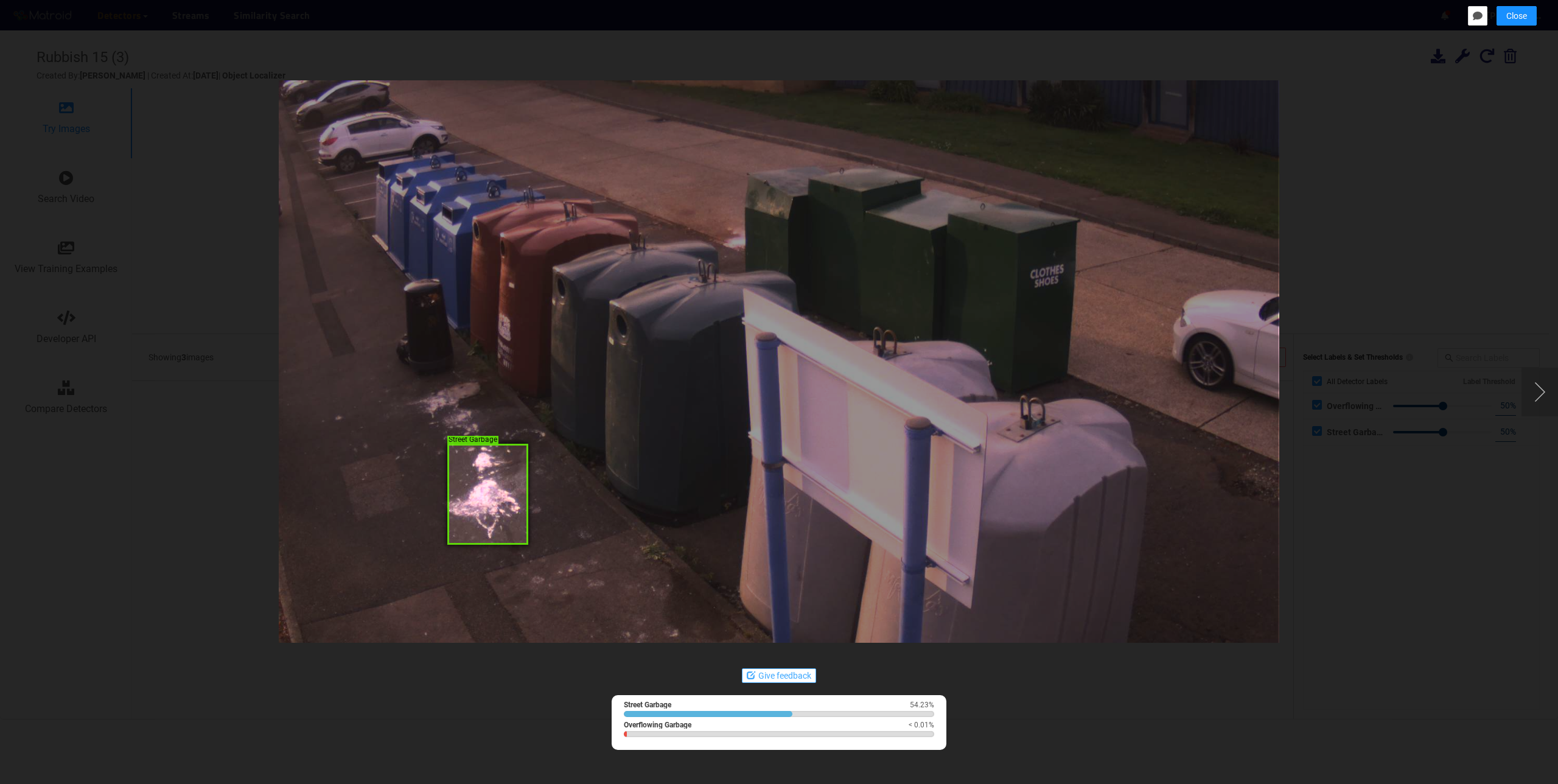
click at [770, 676] on button "Give feedback" at bounding box center [778, 675] width 74 height 15
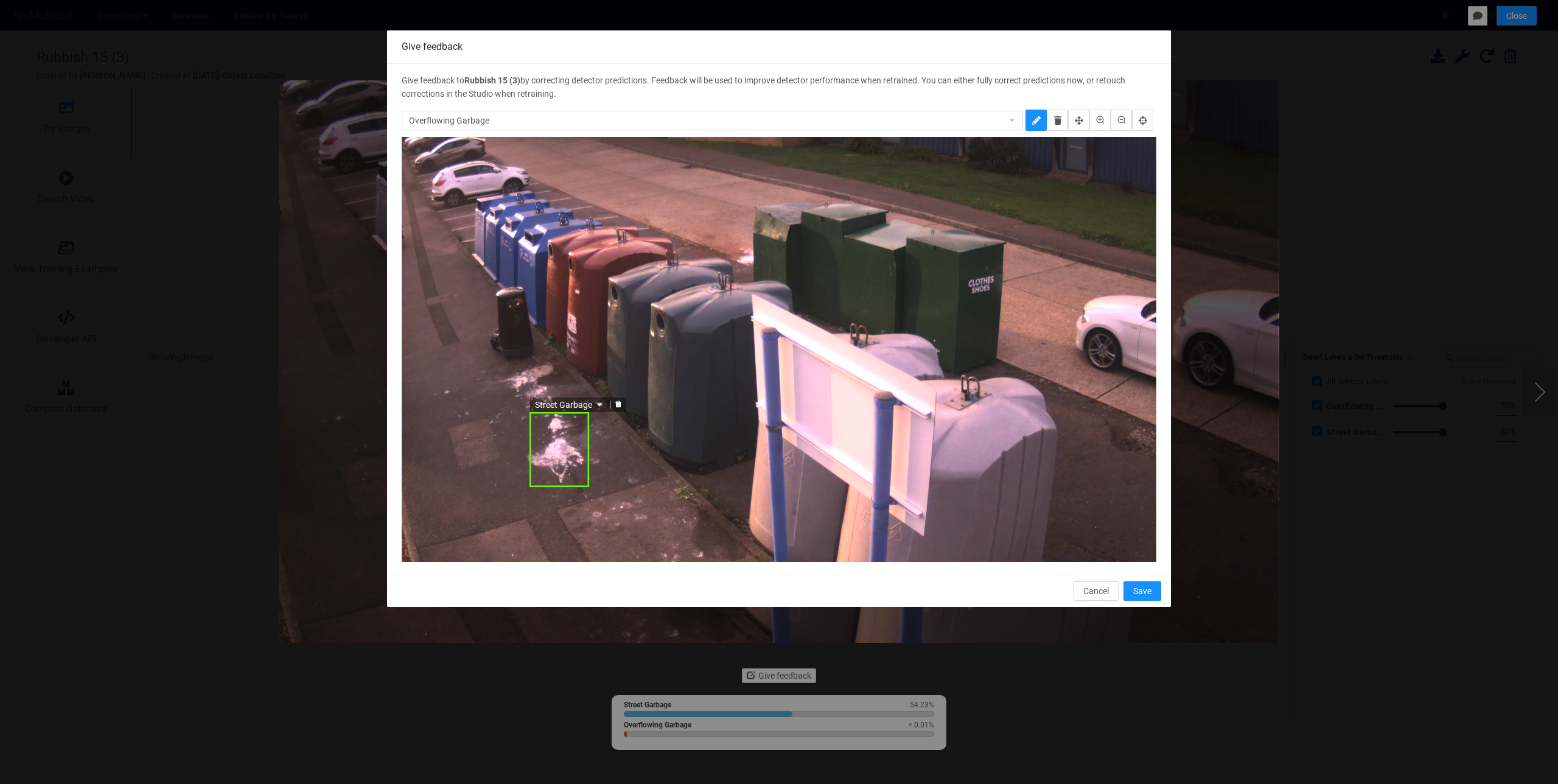
click at [619, 405] on icon "delete" at bounding box center [618, 404] width 6 height 7
click at [1148, 590] on span "Save" at bounding box center [1142, 590] width 18 height 13
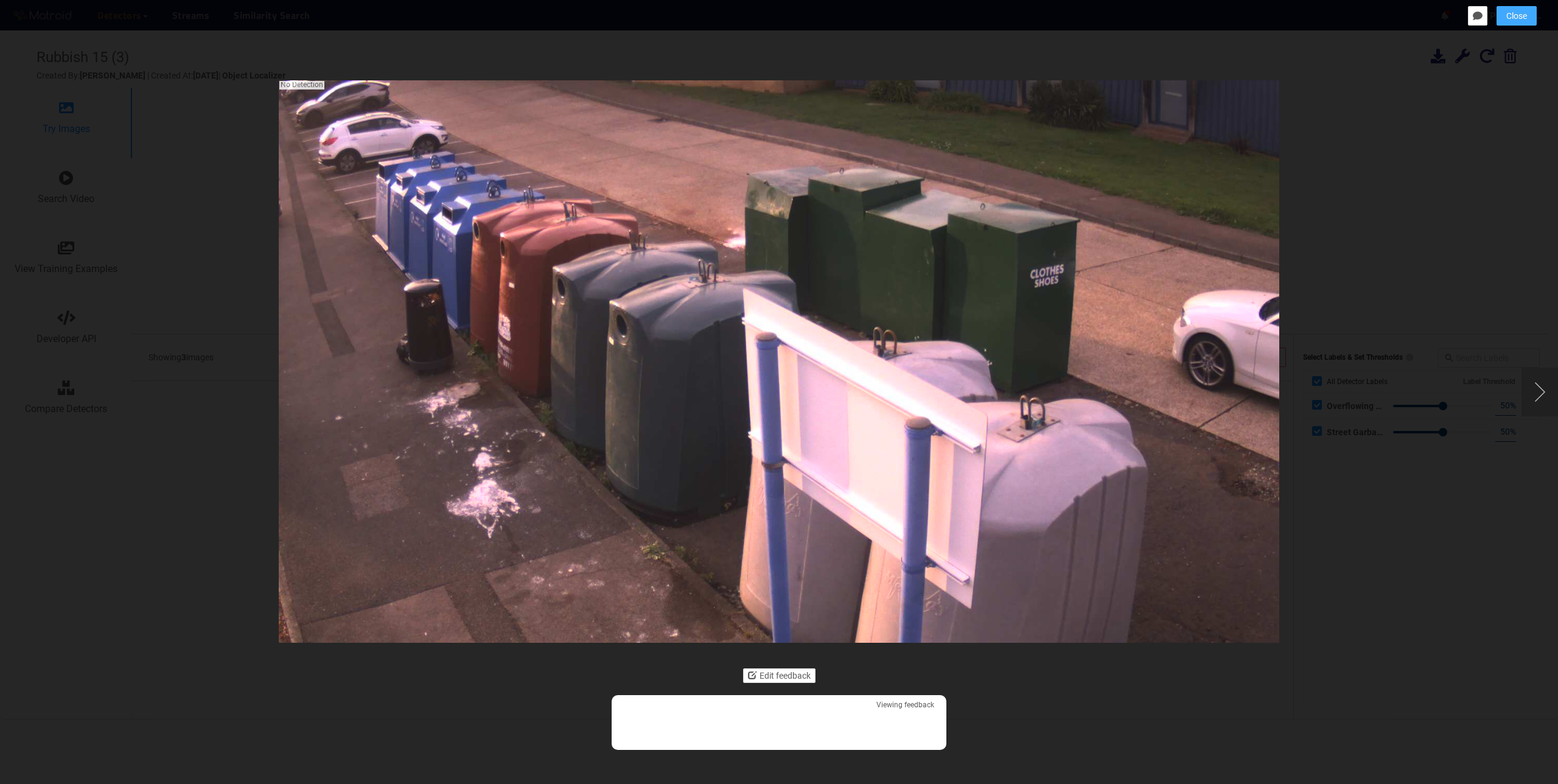
click at [1523, 14] on span "Close" at bounding box center [1517, 15] width 21 height 13
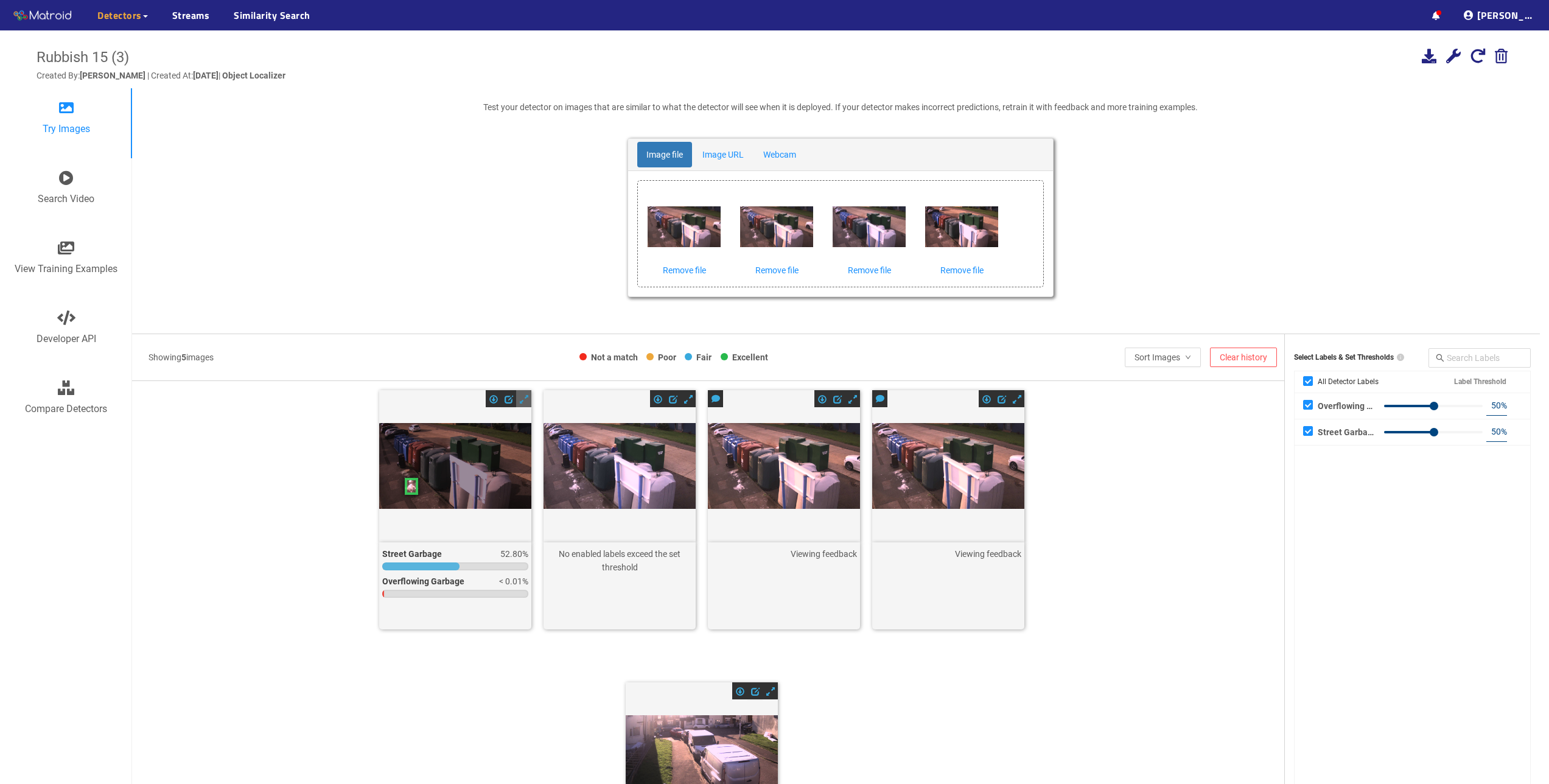
click at [524, 400] on span at bounding box center [524, 399] width 9 height 9
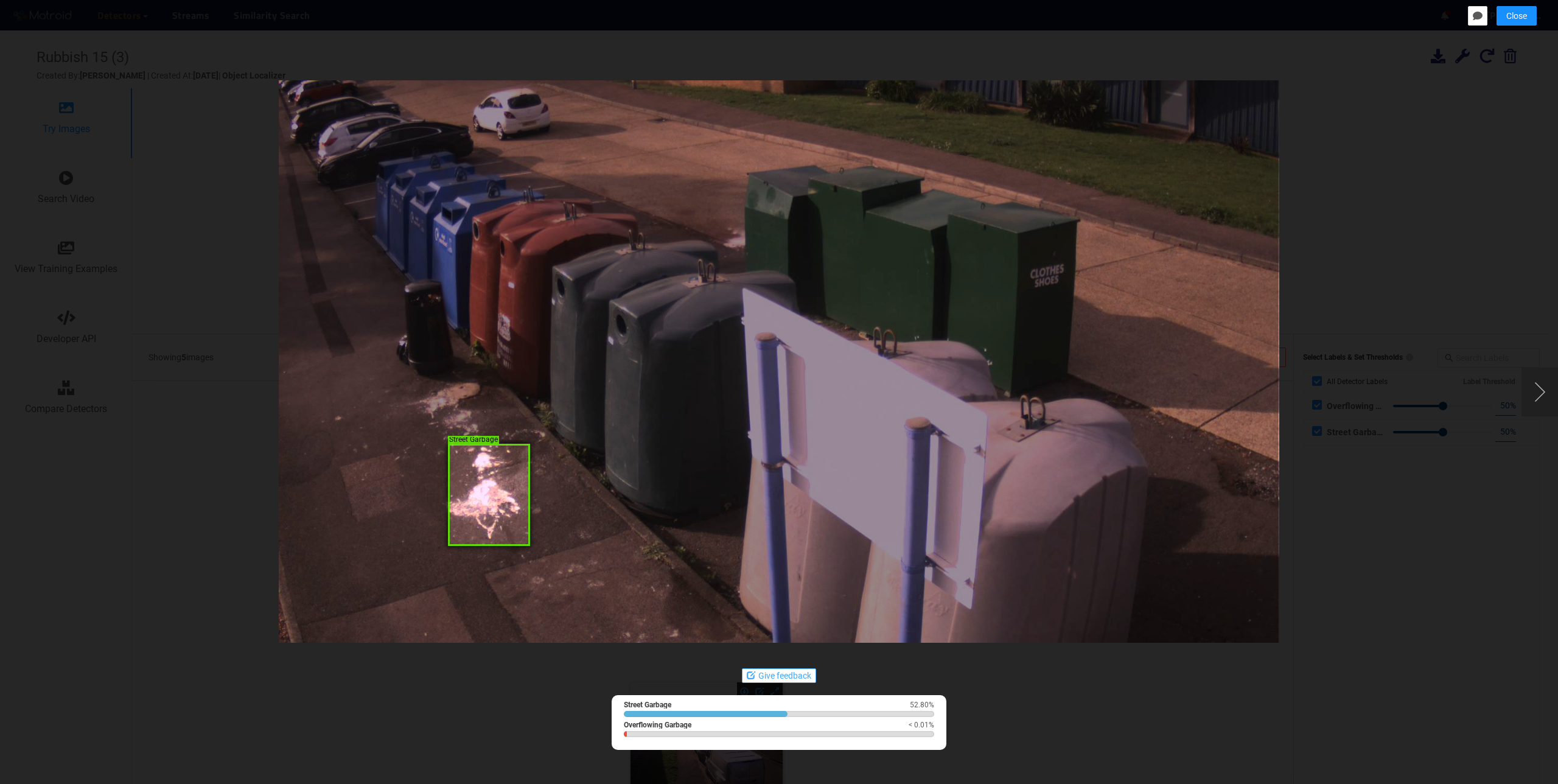
click at [796, 679] on button "Give feedback" at bounding box center [778, 675] width 74 height 15
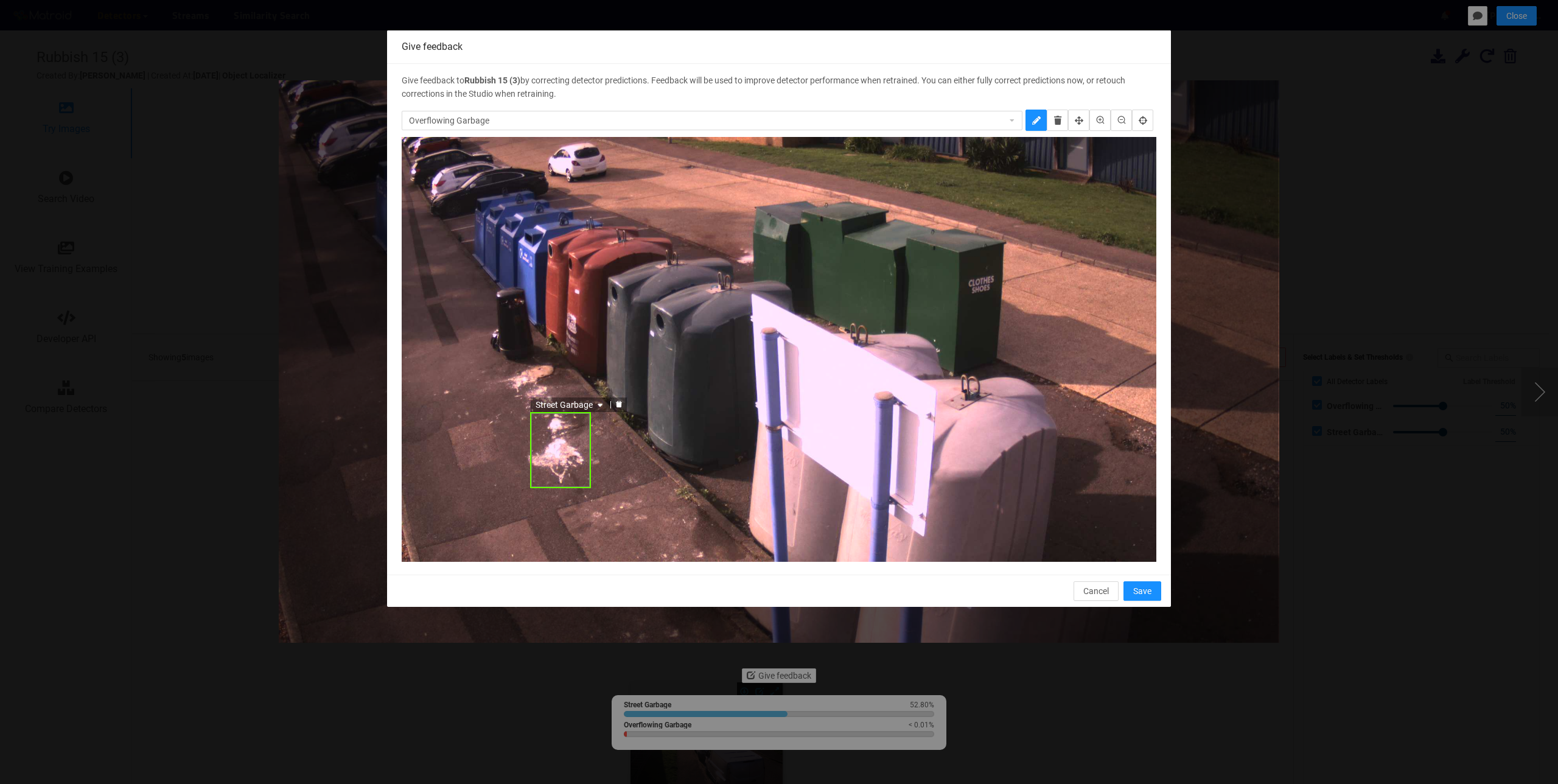
click at [621, 402] on icon "delete" at bounding box center [619, 405] width 6 height 7
click at [1141, 593] on span "Save" at bounding box center [1142, 590] width 18 height 13
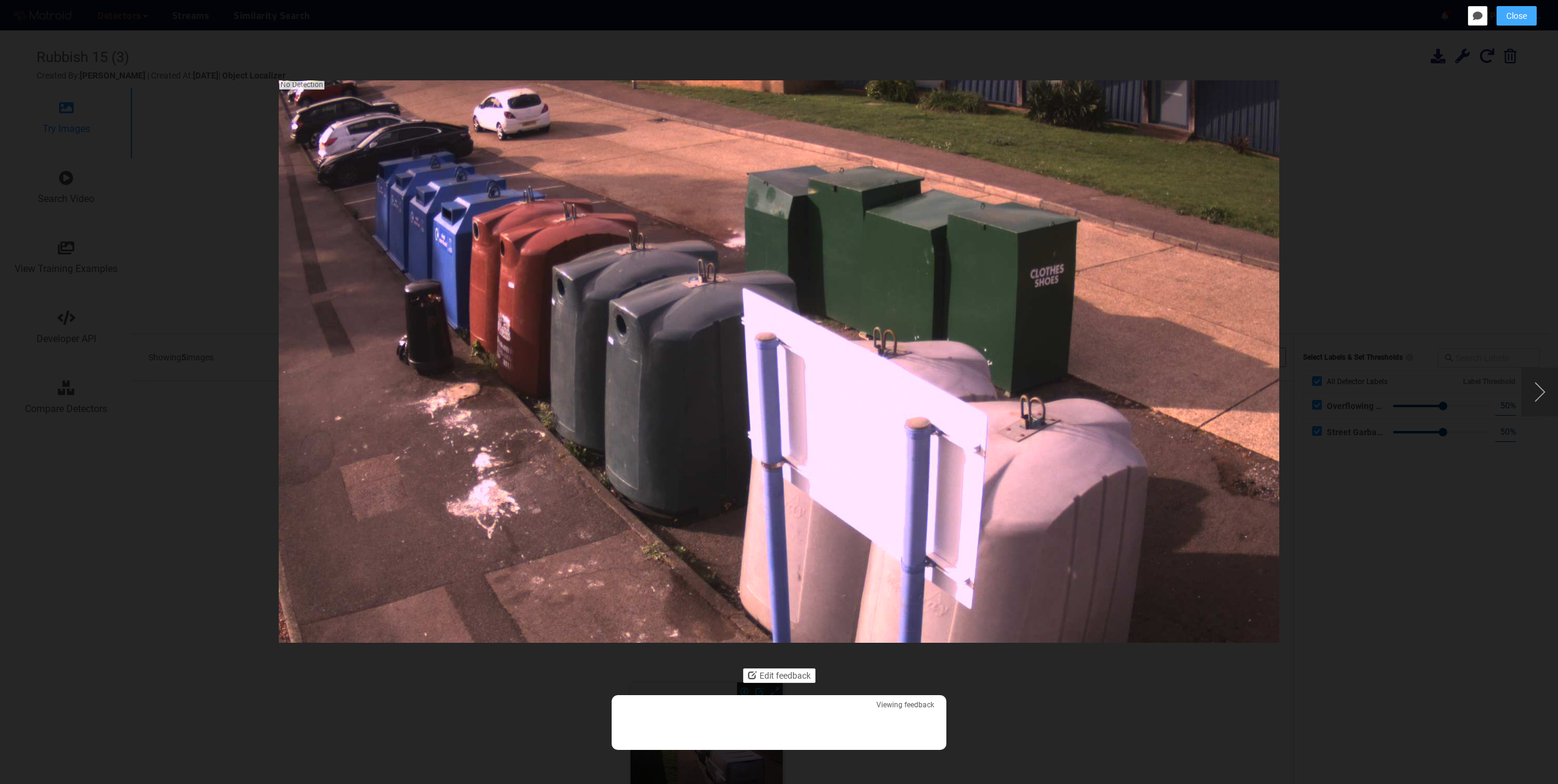
click at [1508, 14] on span "Close" at bounding box center [1517, 15] width 21 height 13
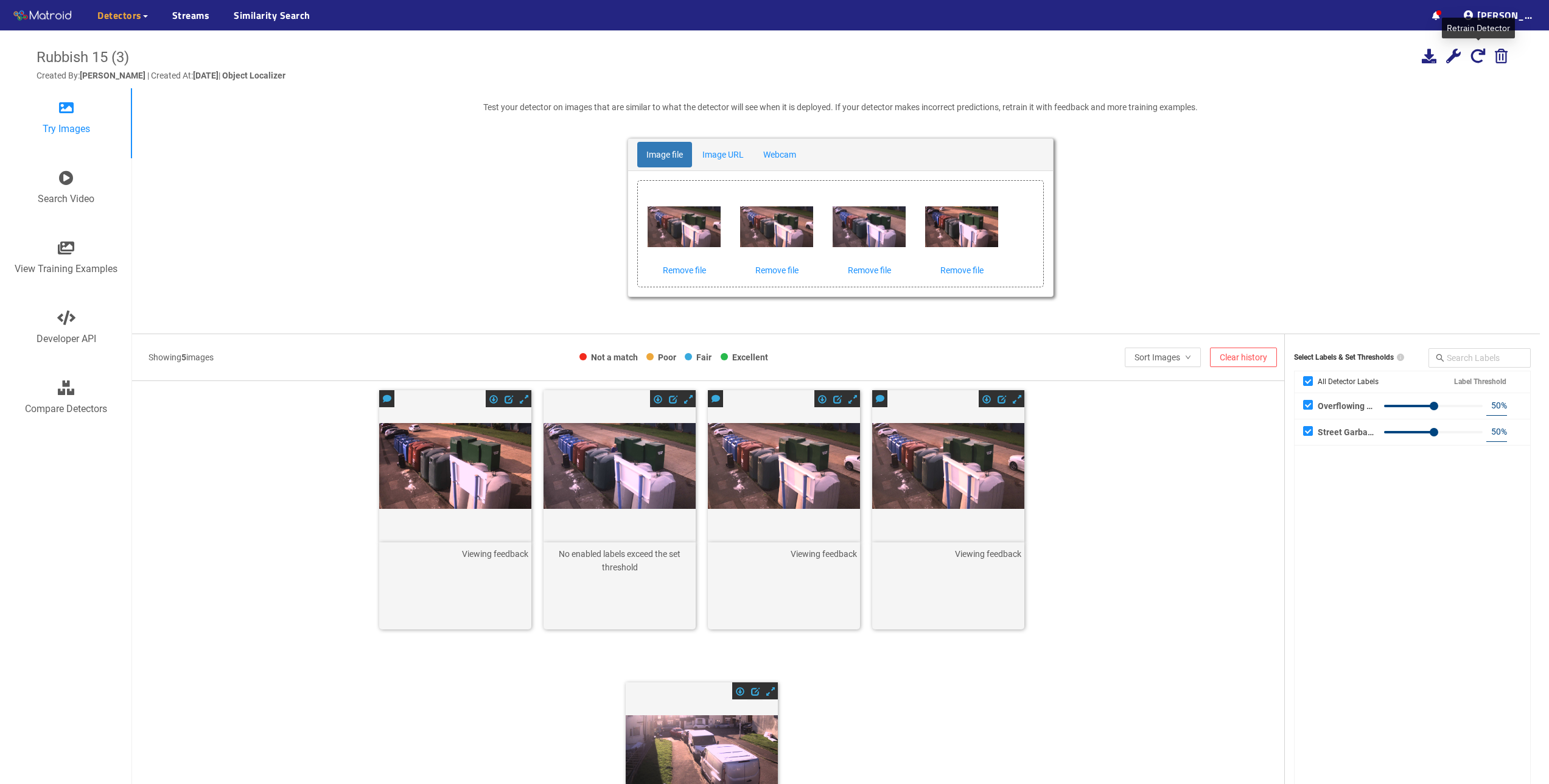
click at [1474, 54] on icon at bounding box center [1477, 56] width 15 height 15
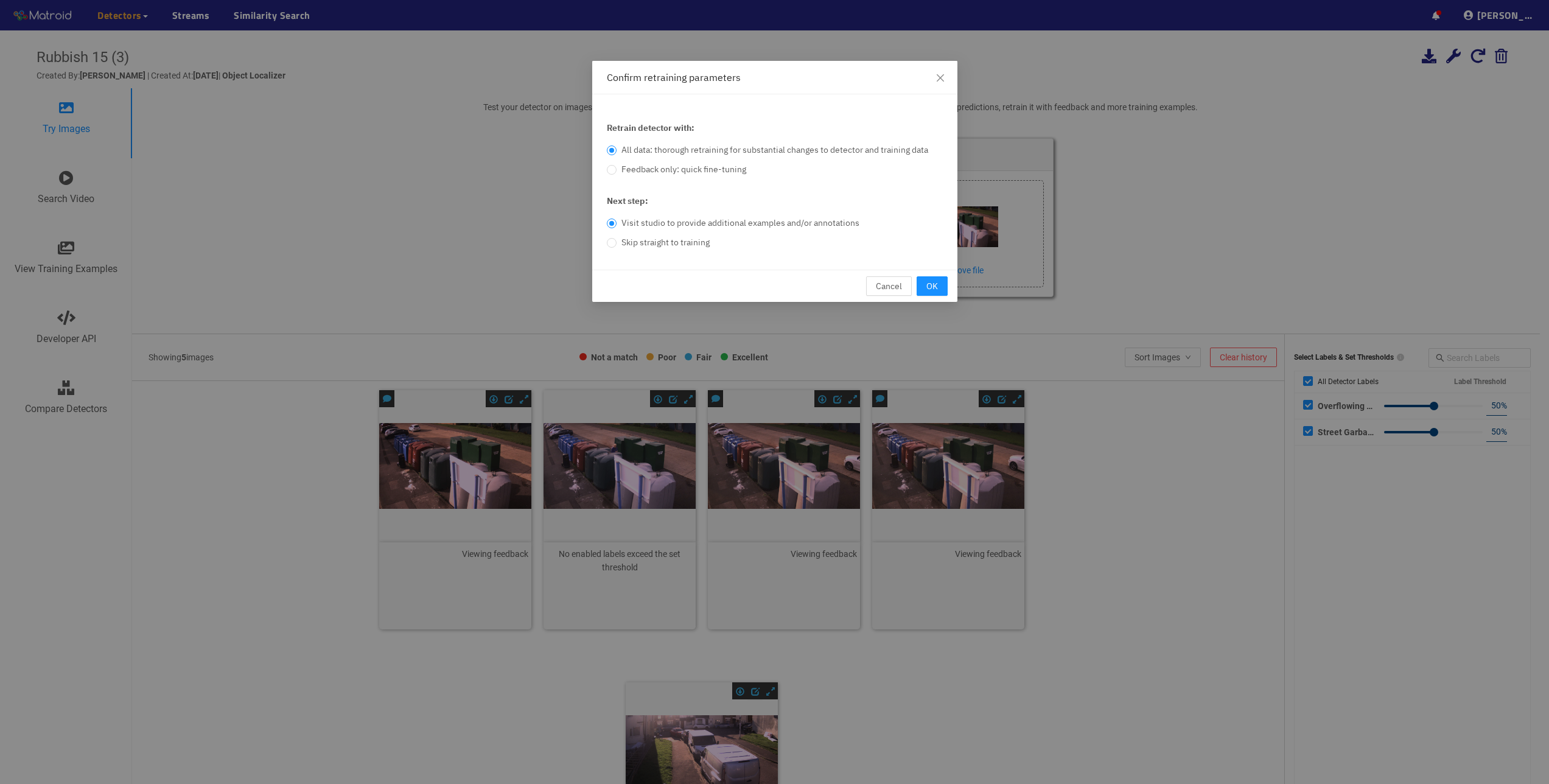
click at [645, 173] on span "Feedback only: quick fine-tuning" at bounding box center [683, 169] width 135 height 11
click at [616, 173] on input "Feedback only: quick fine-tuning" at bounding box center [611, 171] width 10 height 7
radio input "true"
radio input "false"
click at [639, 245] on span "Skip straight to training" at bounding box center [665, 242] width 98 height 11
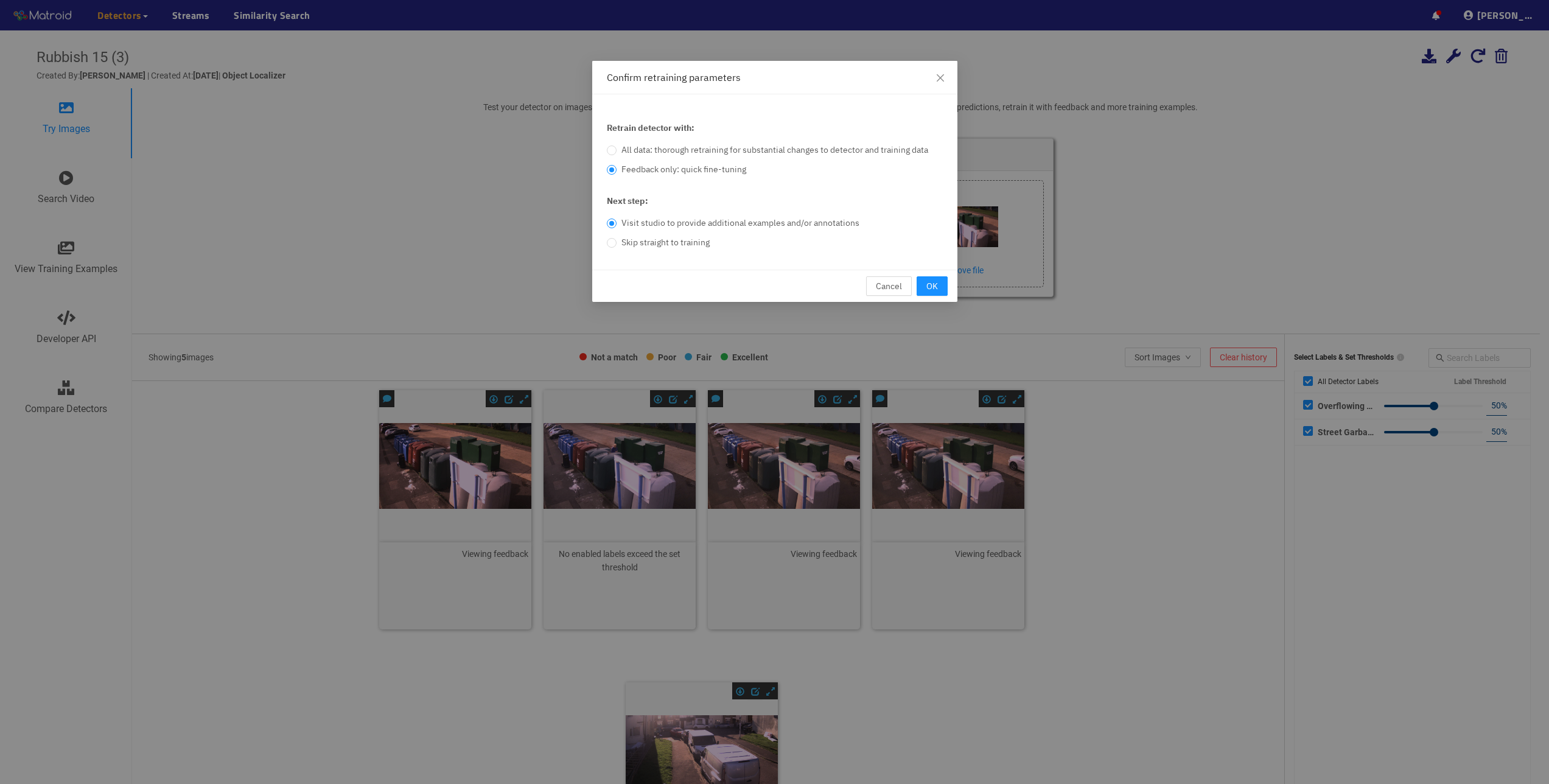
click at [616, 245] on input "Skip straight to training" at bounding box center [611, 244] width 10 height 7
radio input "true"
radio input "false"
click at [920, 286] on button "OK" at bounding box center [932, 285] width 31 height 19
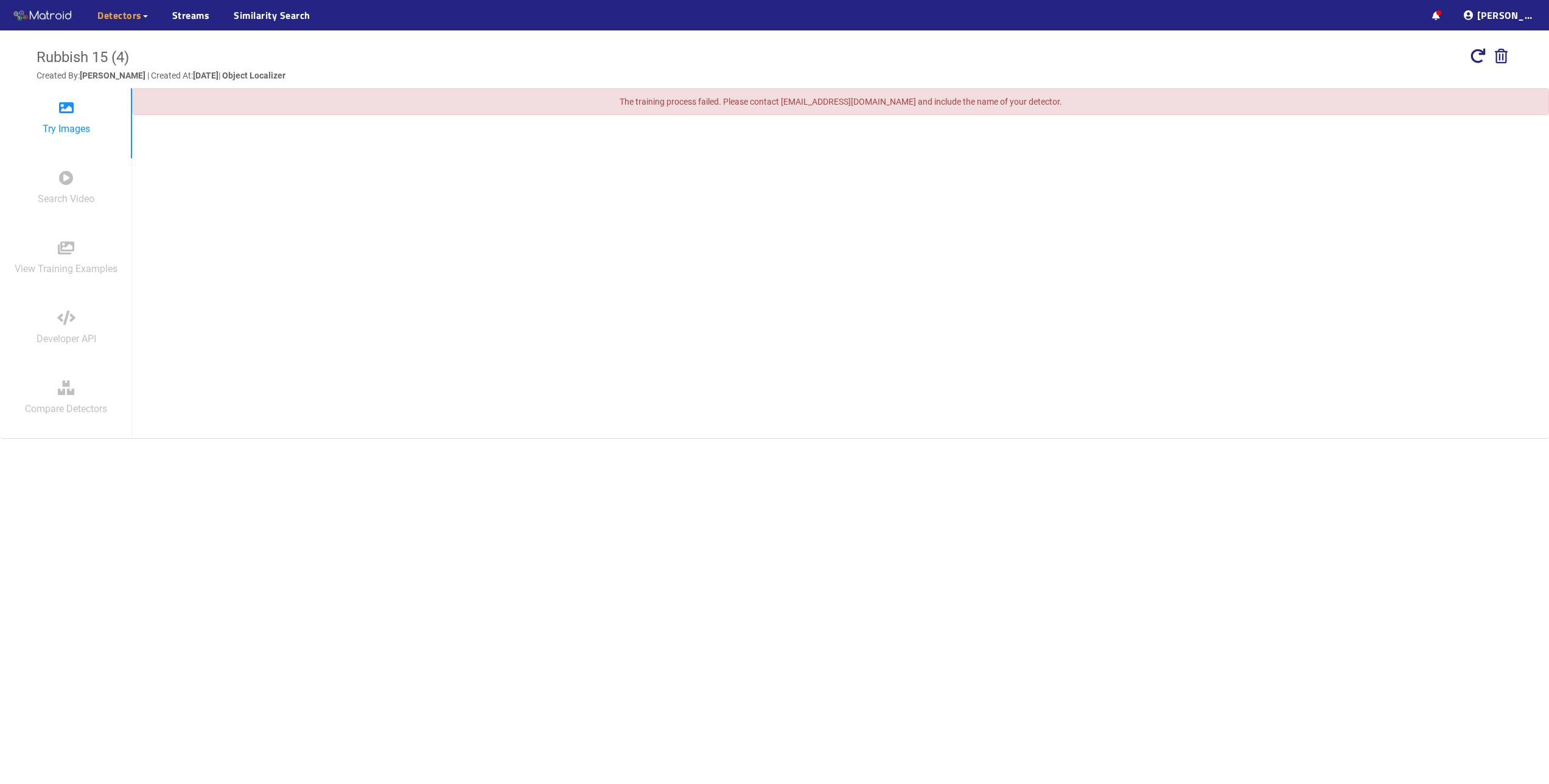
click at [1472, 50] on icon at bounding box center [1477, 56] width 15 height 15
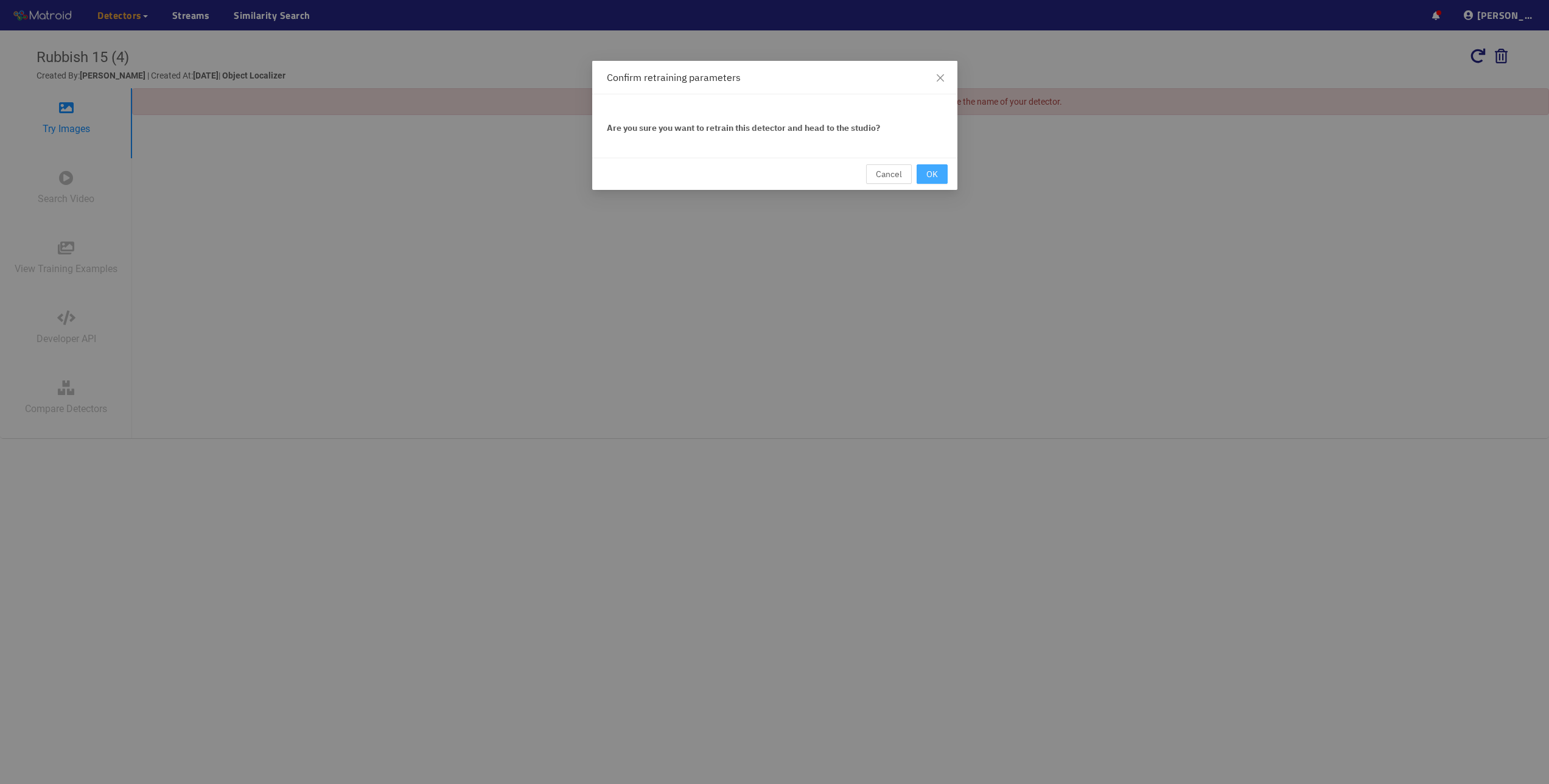
click at [941, 171] on button "OK" at bounding box center [932, 174] width 31 height 19
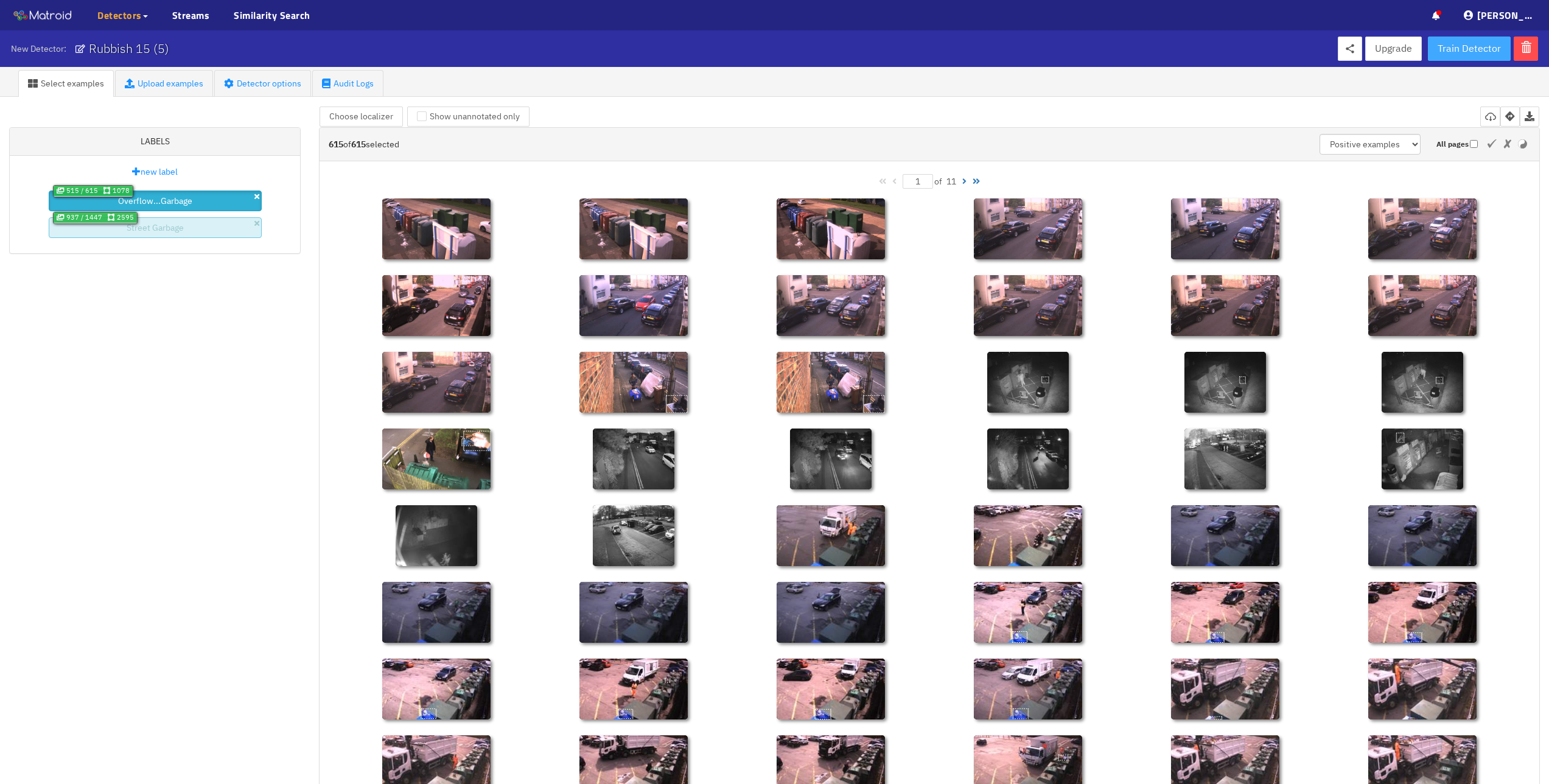
click at [1454, 50] on span "Train Detector" at bounding box center [1469, 48] width 64 height 15
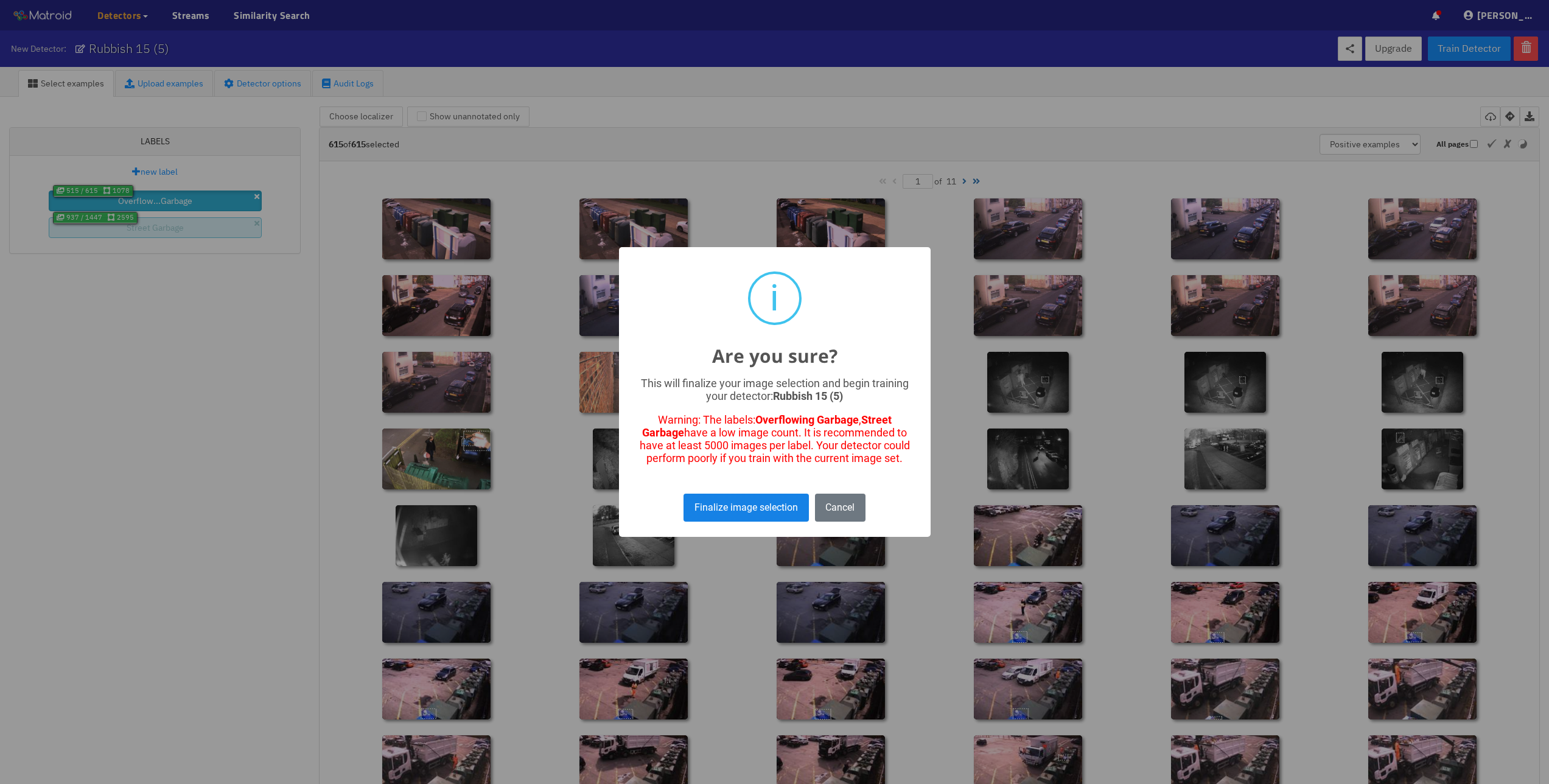
click at [768, 506] on button "Finalize image selection" at bounding box center [745, 506] width 124 height 27
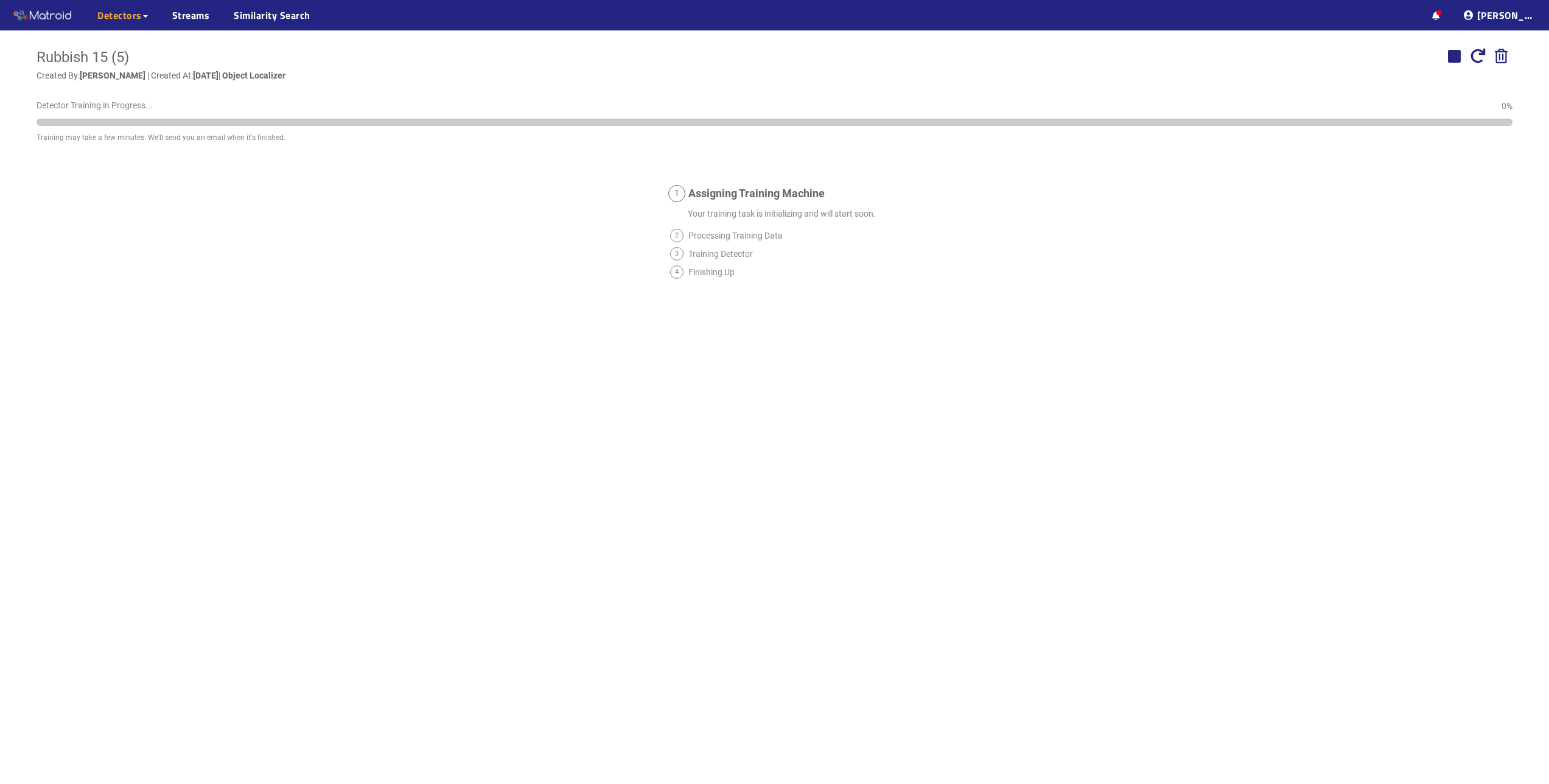
click at [1458, 15] on ul "··· ··· [PERSON_NAME] ···" at bounding box center [1484, 15] width 130 height 30
click at [1439, 12] on icon at bounding box center [1435, 16] width 8 height 9
click at [1532, 41] on span "Clear All" at bounding box center [1519, 44] width 32 height 13
click at [1381, 10] on div "··· Detectors ··· Streams ··· Similarity Search ··· ··· ··· [PERSON_NAME] ···" at bounding box center [774, 15] width 1549 height 30
